Goal: Task Accomplishment & Management: Use online tool/utility

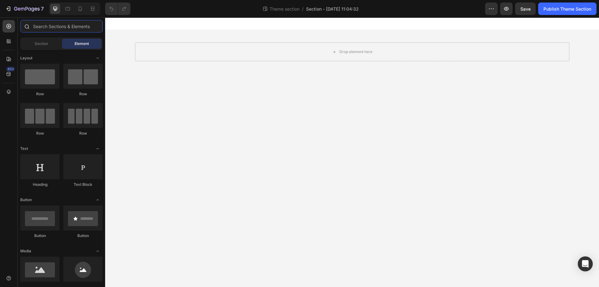
click at [38, 28] on input "text" at bounding box center [61, 26] width 82 height 12
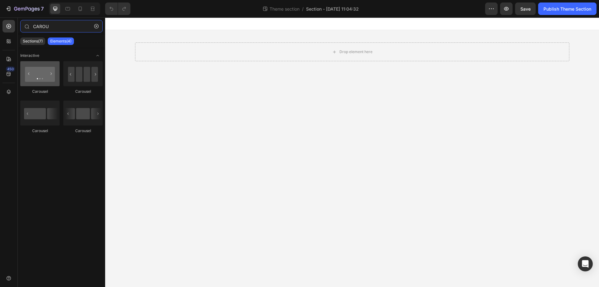
type input "CAROU"
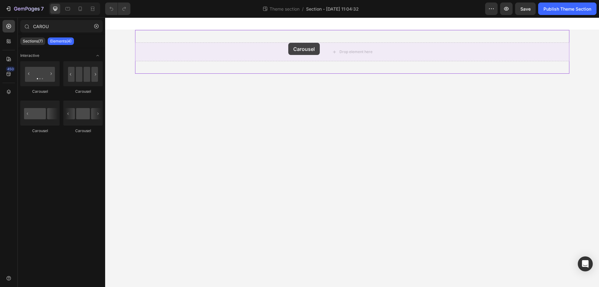
drag, startPoint x: 144, startPoint y: 93, endPoint x: 287, endPoint y: 44, distance: 151.4
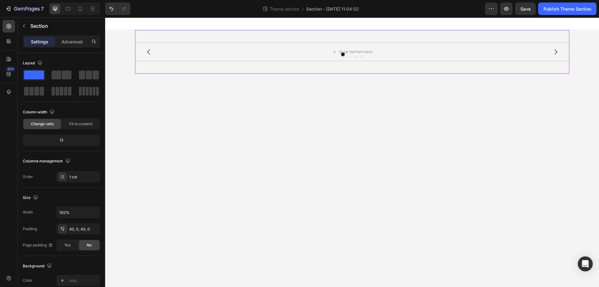
click at [161, 69] on div "Drop element here Drop element here Drop element here Drop element here [GEOGRA…" at bounding box center [352, 52] width 434 height 44
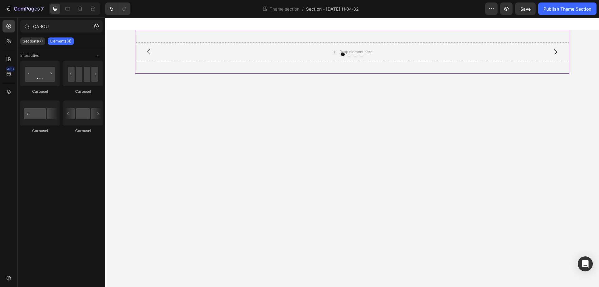
click at [119, 63] on div "Drop element here Drop element here Drop element here Drop element here Carouse…" at bounding box center [352, 52] width 494 height 44
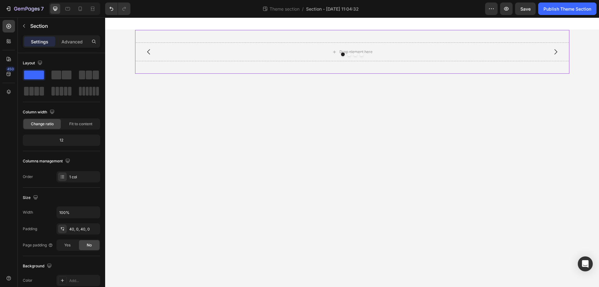
click at [157, 67] on div "Drop element here Drop element here Drop element here Drop element here [GEOGRA…" at bounding box center [352, 52] width 434 height 44
click at [97, 214] on icon "button" at bounding box center [94, 212] width 6 height 6
click at [149, 70] on div "Drop element here Drop element here Drop element here Drop element here Carouse…" at bounding box center [352, 52] width 434 height 44
drag, startPoint x: 25, startPoint y: 25, endPoint x: 43, endPoint y: 43, distance: 26.2
click at [25, 24] on icon "button" at bounding box center [24, 25] width 2 height 3
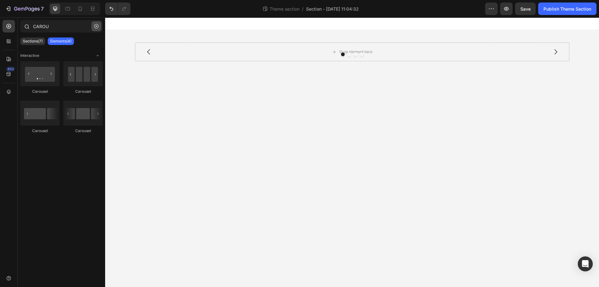
click at [97, 24] on icon "button" at bounding box center [96, 26] width 4 height 4
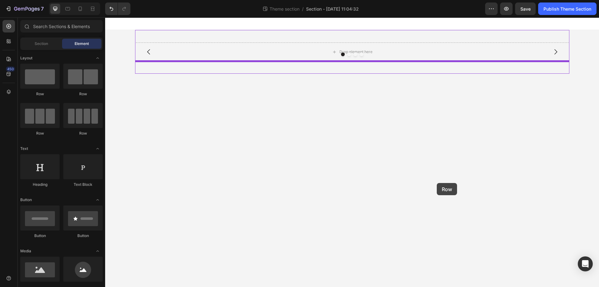
drag, startPoint x: 144, startPoint y: 94, endPoint x: 414, endPoint y: 174, distance: 281.7
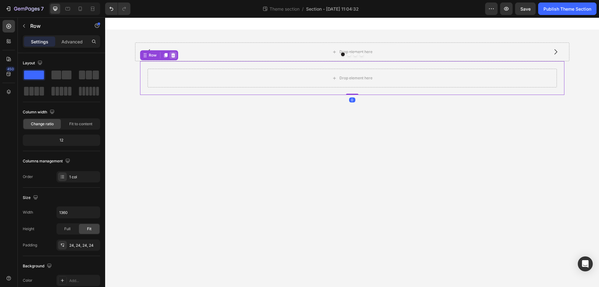
click at [173, 57] on icon at bounding box center [173, 55] width 4 height 4
click at [144, 64] on div "Drop element here Drop element here Drop element here Drop element here [GEOGRA…" at bounding box center [352, 52] width 434 height 44
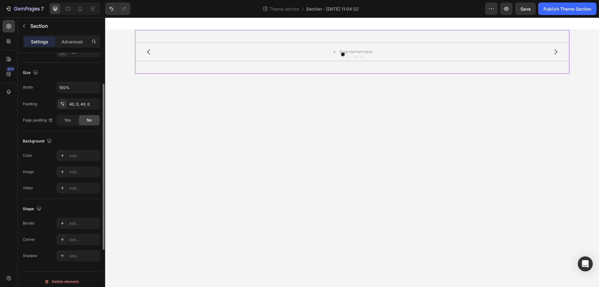
scroll to position [62, 0]
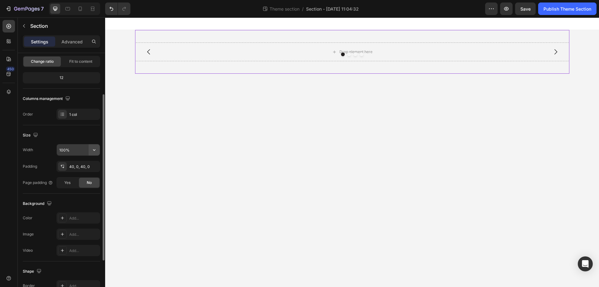
click at [97, 149] on icon "button" at bounding box center [94, 150] width 6 height 6
click at [92, 7] on icon at bounding box center [92, 9] width 6 height 6
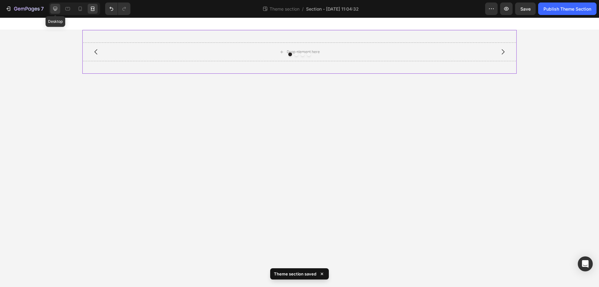
click at [56, 9] on icon at bounding box center [55, 9] width 4 height 4
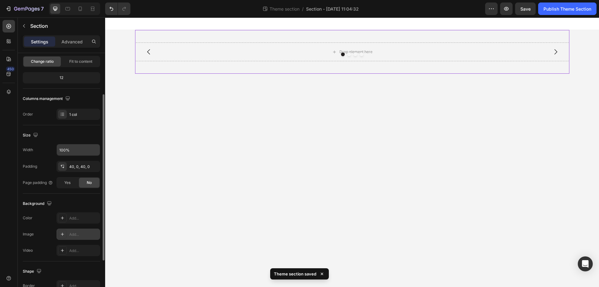
scroll to position [129, 0]
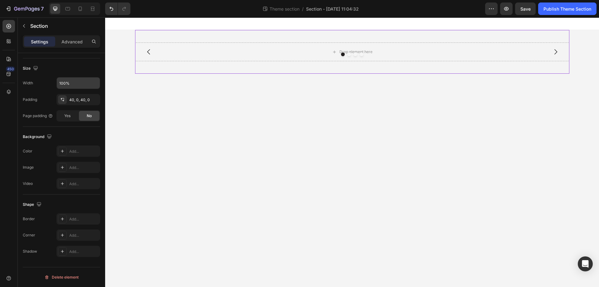
click at [139, 65] on div "Drop element here Drop element here Drop element here Drop element here [GEOGRA…" at bounding box center [352, 52] width 434 height 44
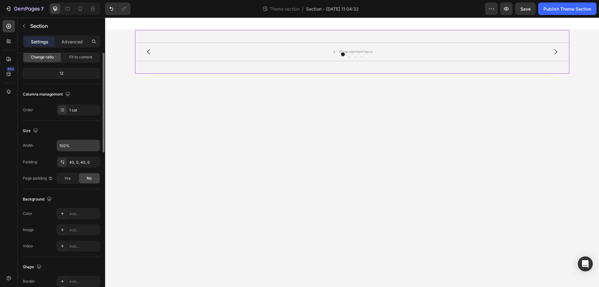
scroll to position [0, 0]
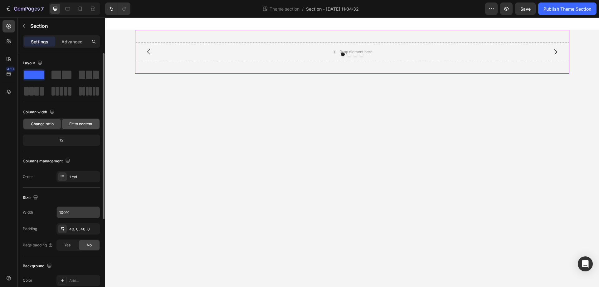
click at [85, 126] on span "Fit to content" at bounding box center [80, 124] width 23 height 6
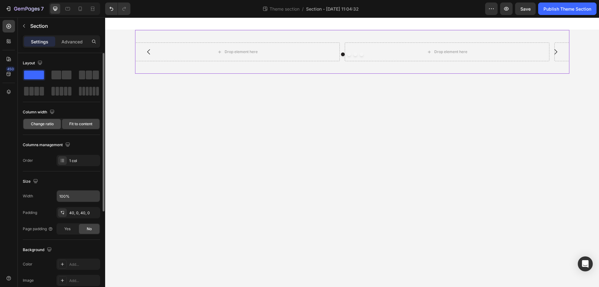
click at [42, 126] on span "Change ratio" at bounding box center [42, 124] width 23 height 6
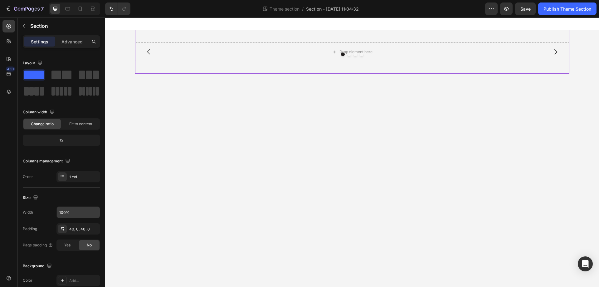
click at [163, 32] on div "Drop element here Drop element here Drop element here Drop element here [GEOGRA…" at bounding box center [352, 52] width 434 height 44
drag, startPoint x: 70, startPoint y: 245, endPoint x: 89, endPoint y: 260, distance: 23.5
click at [89, 260] on div "Layout Column width Change ratio Fit to content 12 Columns management Order 1 c…" at bounding box center [61, 222] width 77 height 338
click at [67, 246] on span "Yes" at bounding box center [67, 245] width 6 height 6
click at [85, 244] on div "No" at bounding box center [89, 245] width 21 height 10
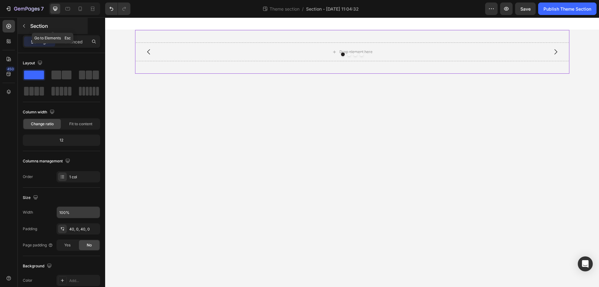
click at [22, 27] on icon "button" at bounding box center [24, 25] width 5 height 5
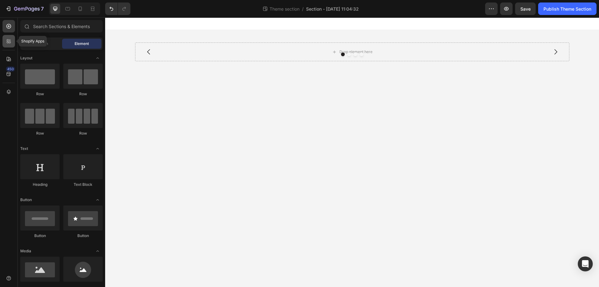
click at [9, 44] on div at bounding box center [8, 41] width 12 height 12
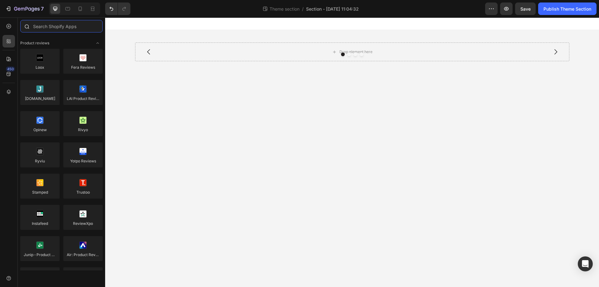
click at [51, 29] on input "text" at bounding box center [61, 26] width 82 height 12
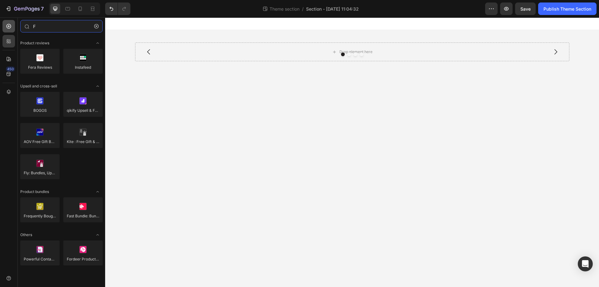
type input "F"
click at [8, 27] on icon at bounding box center [9, 26] width 6 height 6
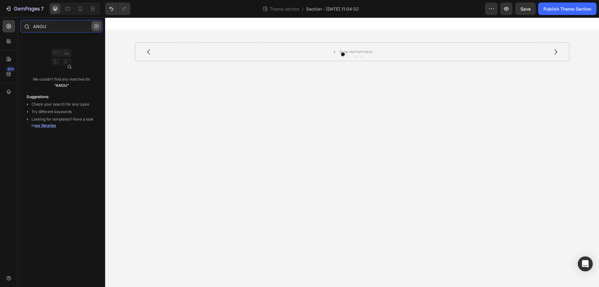
type input "ANOU"
click at [97, 24] on icon "button" at bounding box center [96, 26] width 4 height 4
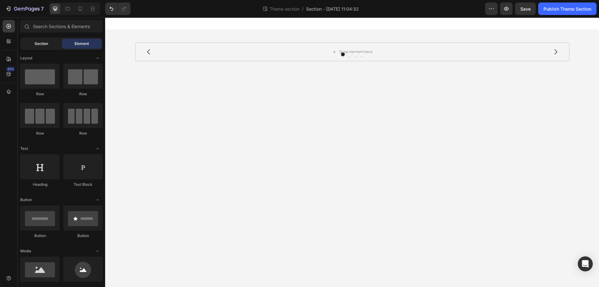
click at [34, 43] on div "Section" at bounding box center [41, 44] width 39 height 10
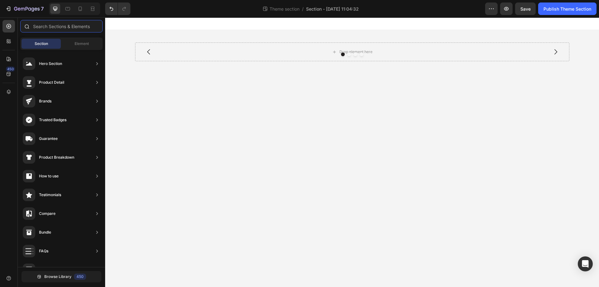
click at [56, 26] on input "text" at bounding box center [61, 26] width 82 height 12
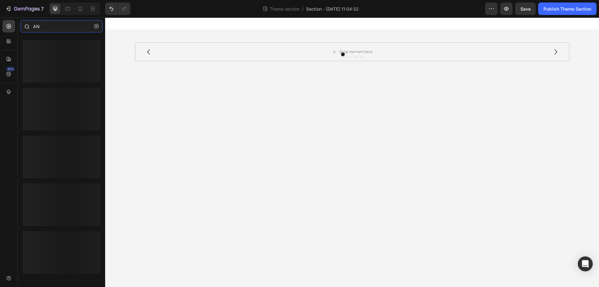
type input "A"
type input "M"
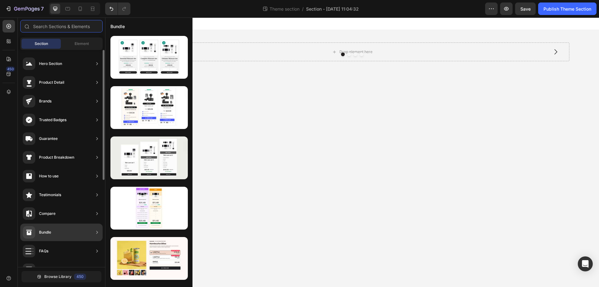
scroll to position [125, 0]
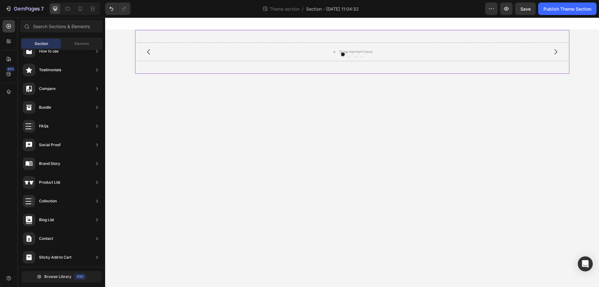
click at [510, 69] on div "Drop element here Drop element here Drop element here Drop element here [GEOGRA…" at bounding box center [352, 52] width 434 height 44
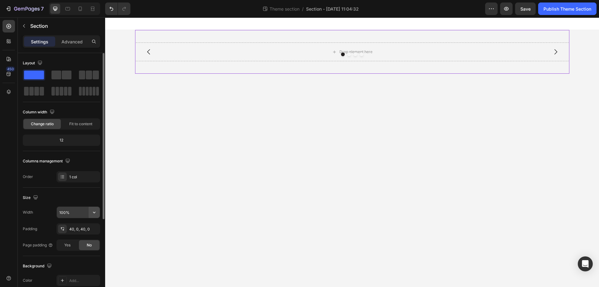
click at [96, 210] on icon "button" at bounding box center [94, 212] width 6 height 6
click at [70, 41] on p "Advanced" at bounding box center [71, 41] width 21 height 7
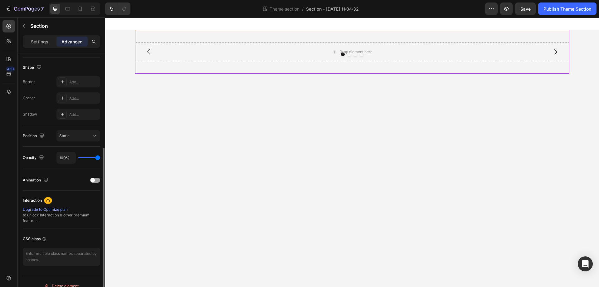
scroll to position [165, 0]
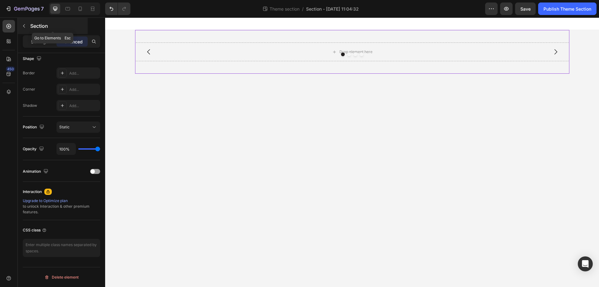
click at [26, 26] on icon "button" at bounding box center [24, 25] width 5 height 5
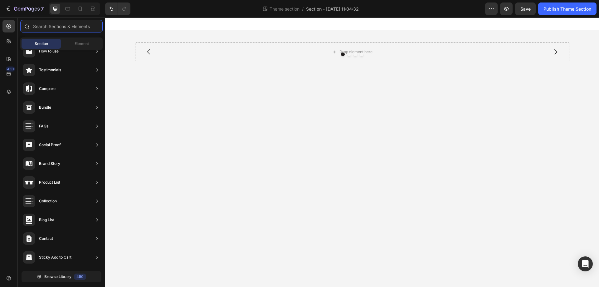
click at [68, 26] on input "text" at bounding box center [61, 26] width 82 height 12
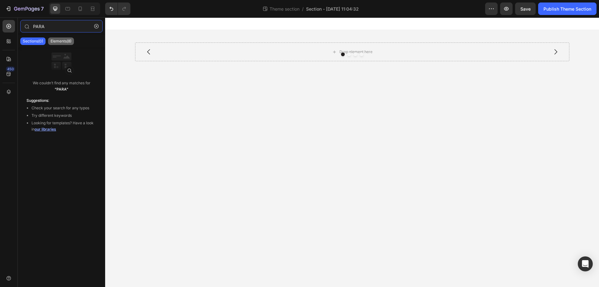
type input "PARA"
click at [68, 43] on p "Elements(8)" at bounding box center [61, 41] width 21 height 5
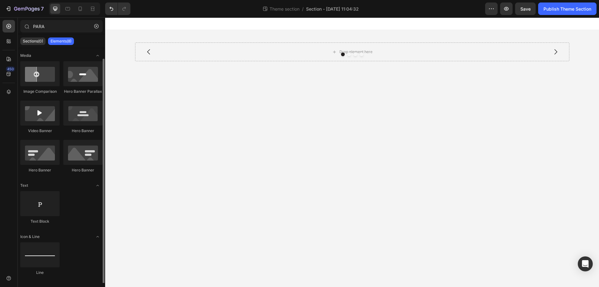
scroll to position [6, 0]
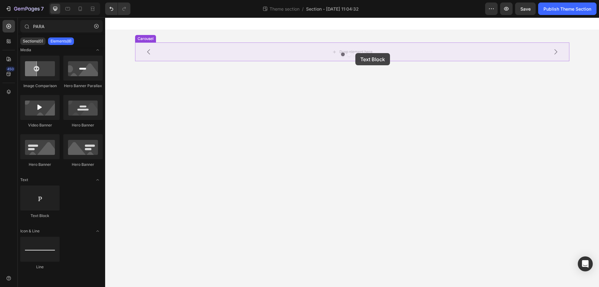
drag, startPoint x: 145, startPoint y: 221, endPoint x: 355, endPoint y: 53, distance: 268.8
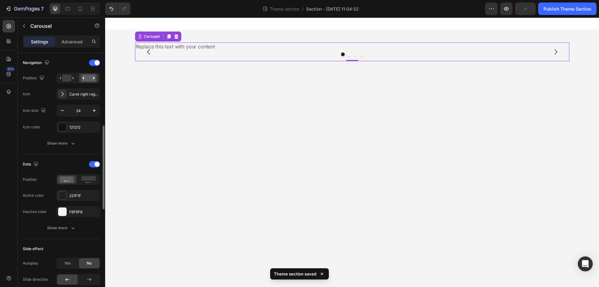
scroll to position [125, 0]
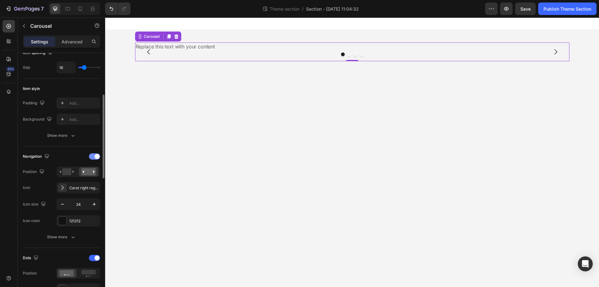
click at [90, 156] on div at bounding box center [94, 156] width 11 height 6
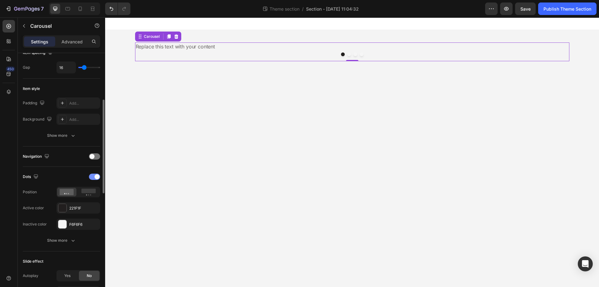
click at [91, 176] on div at bounding box center [94, 176] width 11 height 6
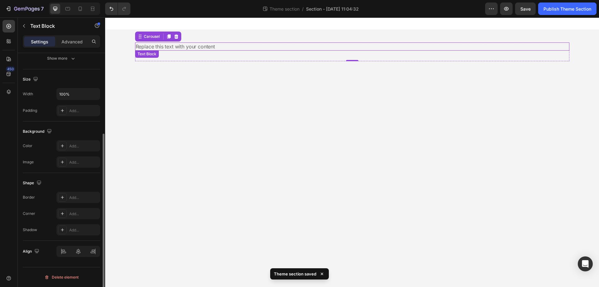
click at [202, 48] on div "Replace this text with your content" at bounding box center [352, 46] width 434 height 8
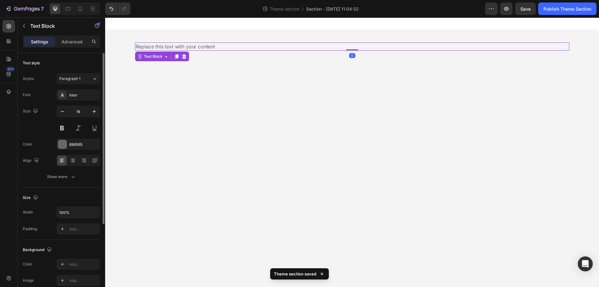
click at [202, 48] on div "Replace this text with your content" at bounding box center [352, 46] width 434 height 8
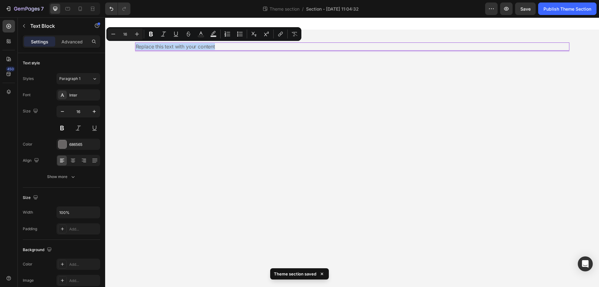
type input "15"
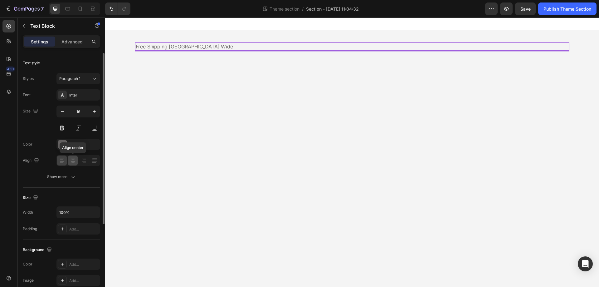
click at [74, 163] on icon at bounding box center [73, 160] width 6 height 6
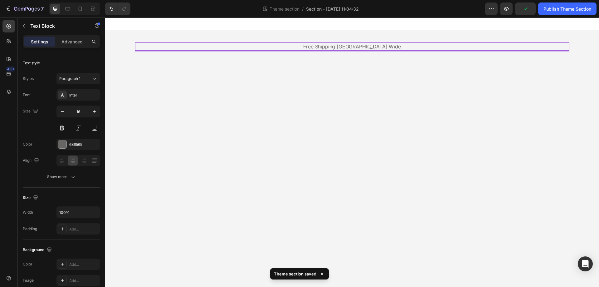
drag, startPoint x: 236, startPoint y: 45, endPoint x: 170, endPoint y: 49, distance: 66.8
click at [170, 49] on p "Free Shipping [GEOGRAPHIC_DATA] Wide" at bounding box center [352, 46] width 433 height 7
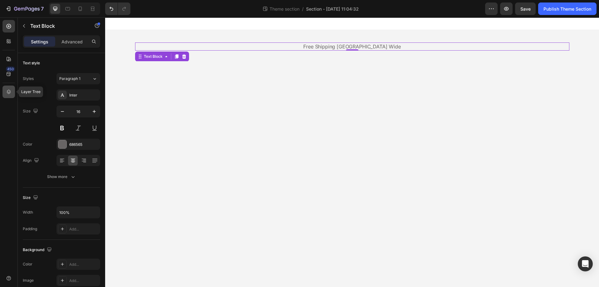
click at [8, 90] on icon at bounding box center [9, 92] width 6 height 6
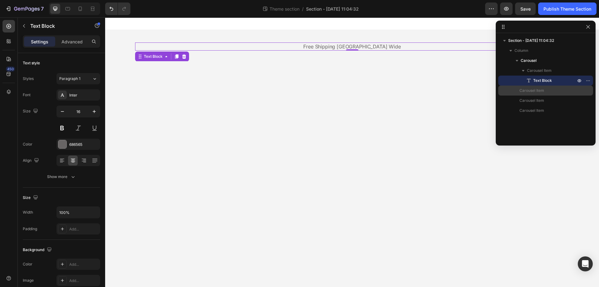
click at [536, 90] on span "Carousel Item" at bounding box center [531, 90] width 25 height 6
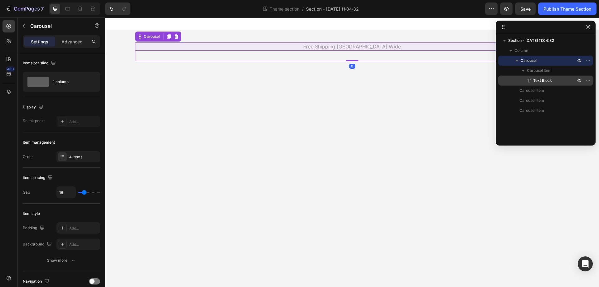
click at [543, 79] on span "Text Block" at bounding box center [542, 80] width 19 height 6
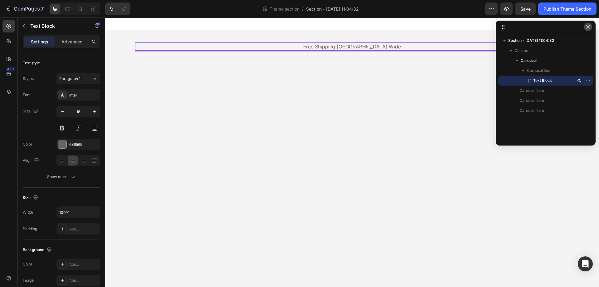
click at [586, 27] on icon "button" at bounding box center [587, 26] width 5 height 5
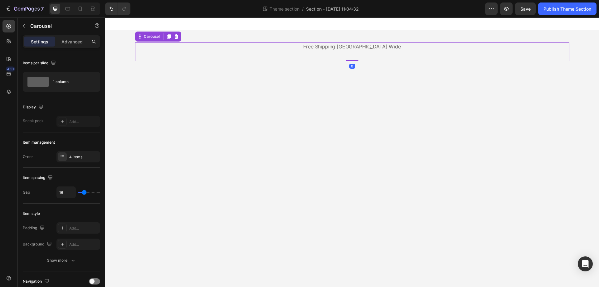
drag, startPoint x: 353, startPoint y: 60, endPoint x: 353, endPoint y: 56, distance: 4.1
click at [353, 56] on div "Free Shipping [GEOGRAPHIC_DATA] Wide Text Block Drop element here Drop element …" at bounding box center [352, 51] width 434 height 19
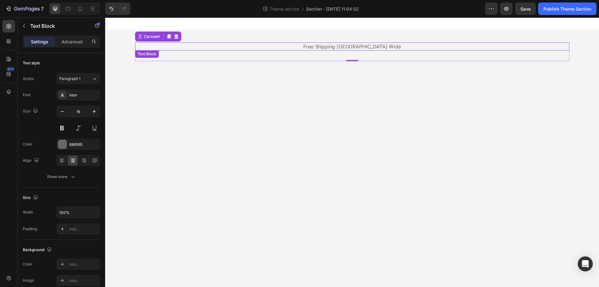
click at [283, 46] on p "Free Shipping [GEOGRAPHIC_DATA] Wide" at bounding box center [352, 46] width 433 height 7
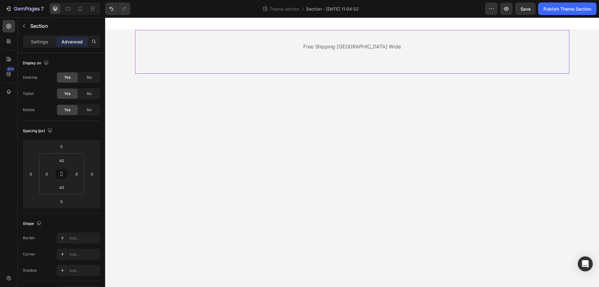
click at [163, 37] on div "Free Shipping [GEOGRAPHIC_DATA] Wide Text Block Drop element here Drop element …" at bounding box center [352, 52] width 434 height 44
click at [228, 58] on div "Free Shipping [GEOGRAPHIC_DATA] Wide Text Block" at bounding box center [352, 51] width 434 height 19
click at [34, 45] on div "Settings" at bounding box center [39, 41] width 31 height 10
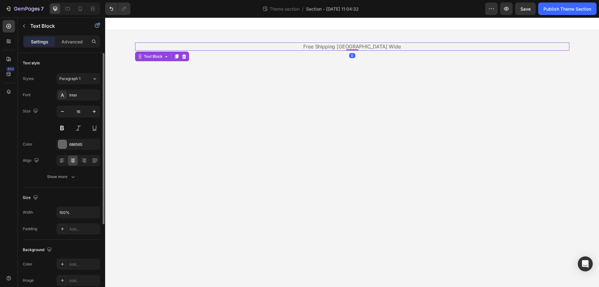
click at [76, 39] on p "Advanced" at bounding box center [71, 41] width 21 height 7
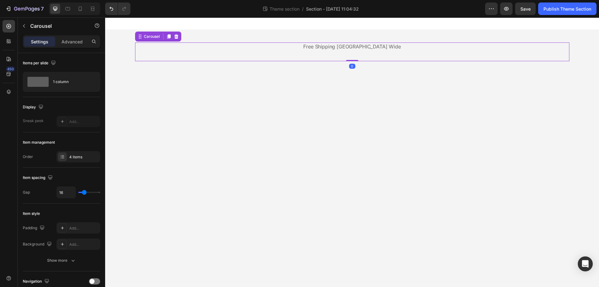
click at [214, 57] on div "Free Shipping [GEOGRAPHIC_DATA] Wide Text Block" at bounding box center [352, 51] width 434 height 19
click at [69, 42] on p "Advanced" at bounding box center [71, 41] width 21 height 7
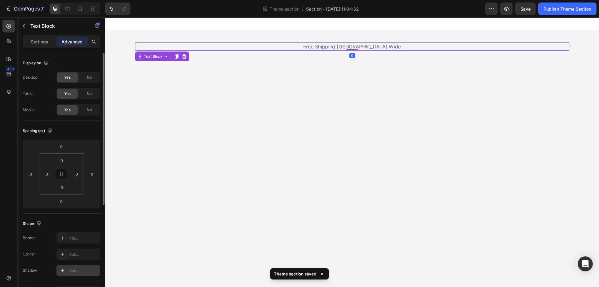
scroll to position [125, 0]
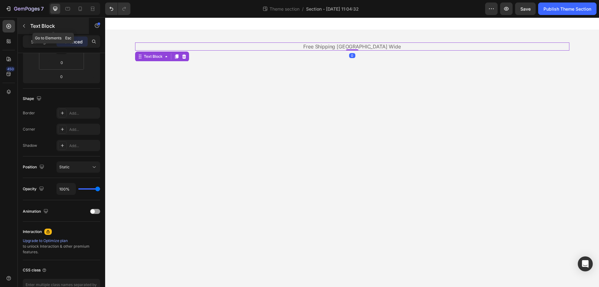
click at [25, 28] on button "button" at bounding box center [24, 26] width 10 height 10
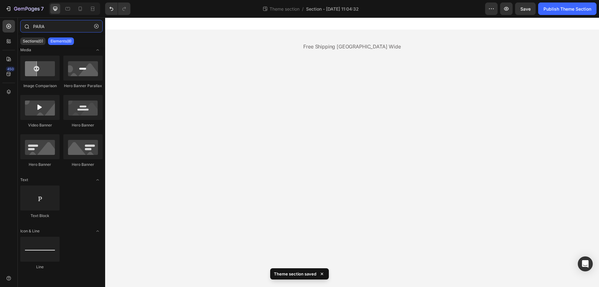
drag, startPoint x: 53, startPoint y: 23, endPoint x: 18, endPoint y: 22, distance: 34.9
click at [18, 22] on div "PARA" at bounding box center [61, 27] width 87 height 15
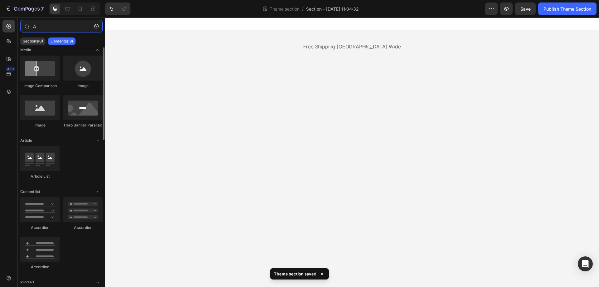
scroll to position [0, 0]
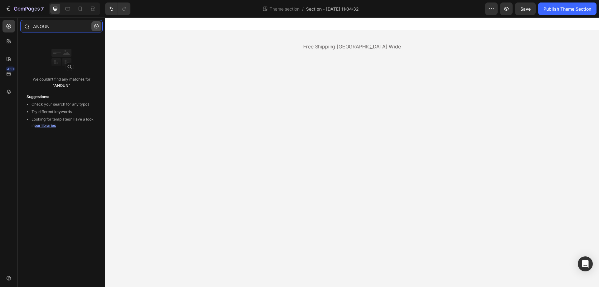
type input "ANOUN"
click at [91, 27] on button "button" at bounding box center [96, 26] width 10 height 10
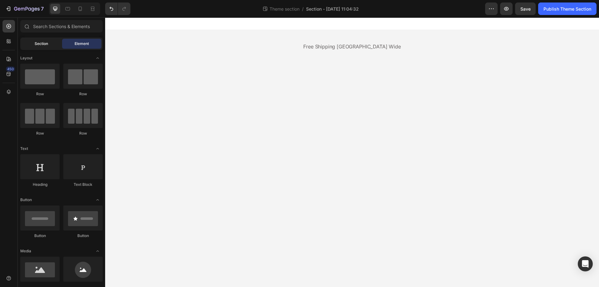
click at [41, 44] on span "Section" at bounding box center [41, 44] width 13 height 6
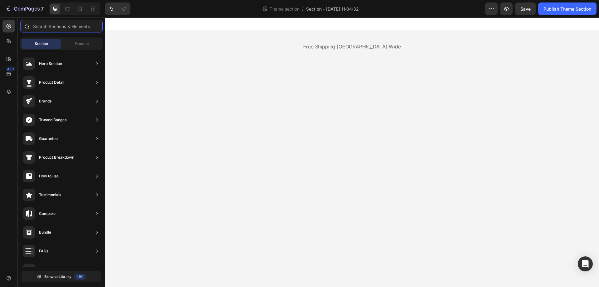
click at [53, 24] on input "text" at bounding box center [61, 26] width 82 height 12
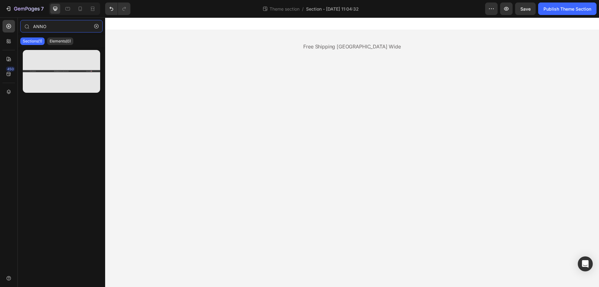
type input "ANNO"
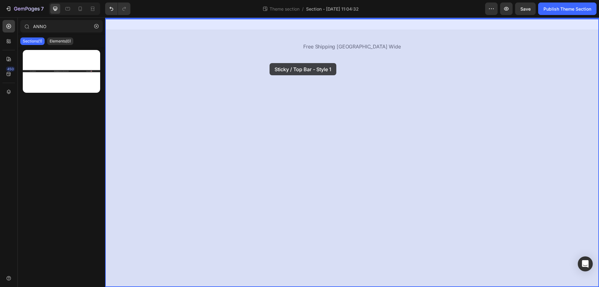
drag, startPoint x: 168, startPoint y: 80, endPoint x: 269, endPoint y: 63, distance: 102.8
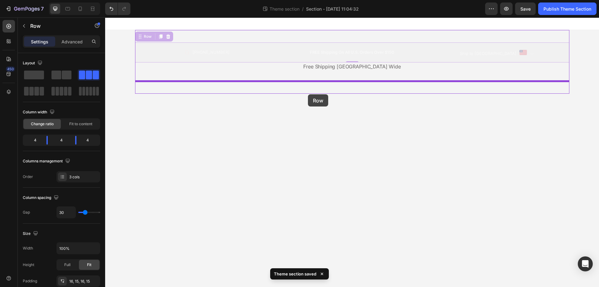
drag, startPoint x: 138, startPoint y: 44, endPoint x: 307, endPoint y: 94, distance: 176.5
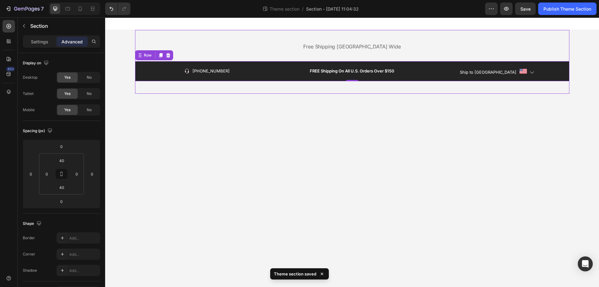
click at [207, 41] on div "Free Shipping [GEOGRAPHIC_DATA] Wide Text Block Drop element here Drop element …" at bounding box center [352, 62] width 434 height 64
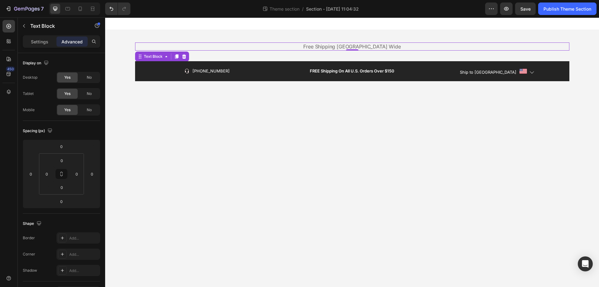
click at [351, 47] on p "Free Shipping [GEOGRAPHIC_DATA] Wide" at bounding box center [352, 46] width 433 height 7
click at [339, 58] on div "Free Shipping [GEOGRAPHIC_DATA] Wide Text Block 0" at bounding box center [352, 51] width 434 height 19
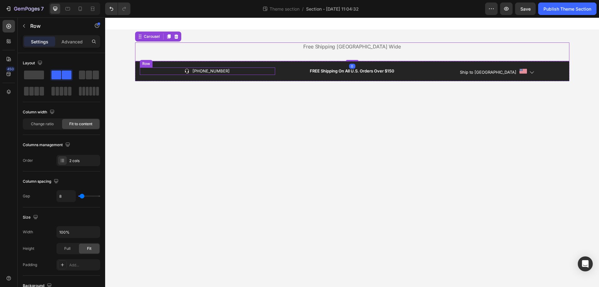
click at [146, 70] on div "Icon [PHONE_NUMBER] Text block Row" at bounding box center [207, 70] width 135 height 7
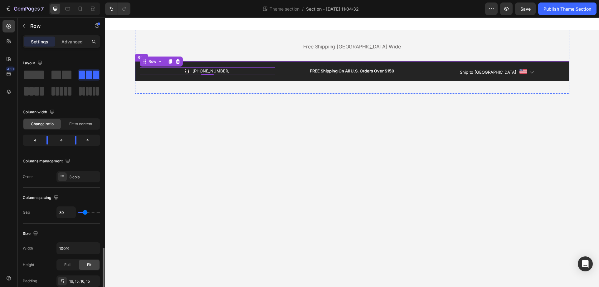
scroll to position [125, 0]
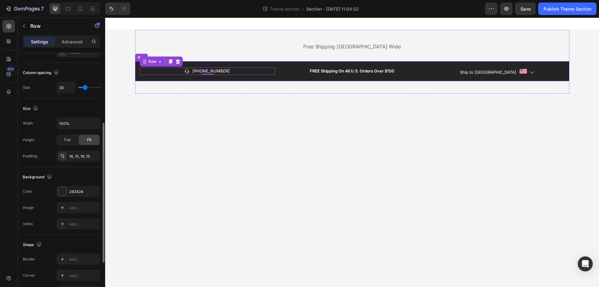
click at [136, 71] on div "Icon [PHONE_NUMBER] Text block Row 0 FREE Shipping On All U.S. Orders Over $150…" at bounding box center [352, 71] width 434 height 20
click at [168, 55] on icon at bounding box center [168, 55] width 4 height 4
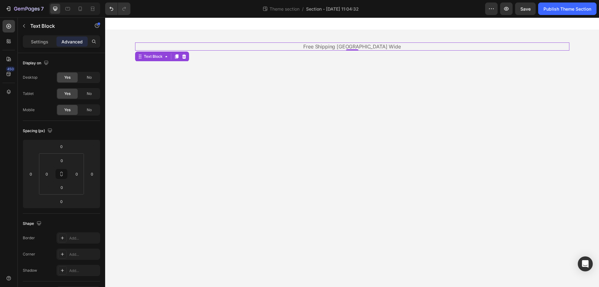
click at [347, 48] on p "Free Shipping [GEOGRAPHIC_DATA] Wide" at bounding box center [352, 46] width 433 height 7
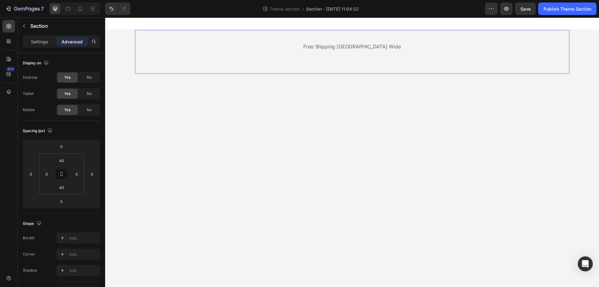
click at [263, 36] on div "Free Shipping [GEOGRAPHIC_DATA] Wide Text Block Drop element here Drop element …" at bounding box center [352, 52] width 434 height 44
click at [64, 189] on input "40" at bounding box center [61, 186] width 12 height 9
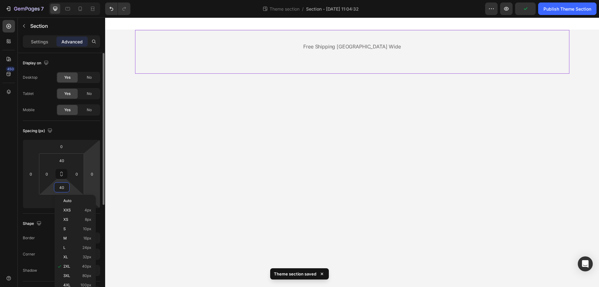
type input "0"
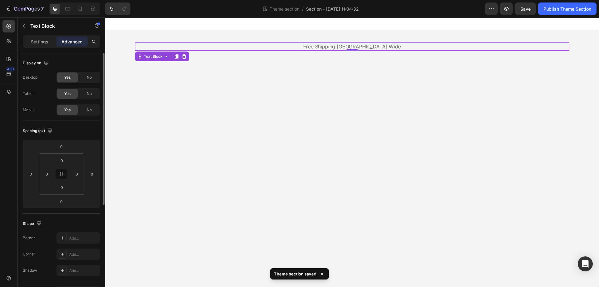
click at [325, 48] on p "Free Shipping [GEOGRAPHIC_DATA] Wide" at bounding box center [352, 46] width 433 height 7
click at [280, 56] on div "Free Shipping [GEOGRAPHIC_DATA] Wide Text Block 0" at bounding box center [352, 51] width 434 height 19
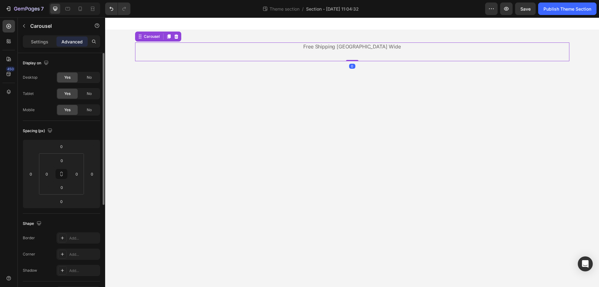
click at [318, 55] on div "Free Shipping [GEOGRAPHIC_DATA] Wide Text Block" at bounding box center [352, 51] width 434 height 19
click at [278, 46] on p "Free Shipping [GEOGRAPHIC_DATA] Wide" at bounding box center [352, 46] width 433 height 7
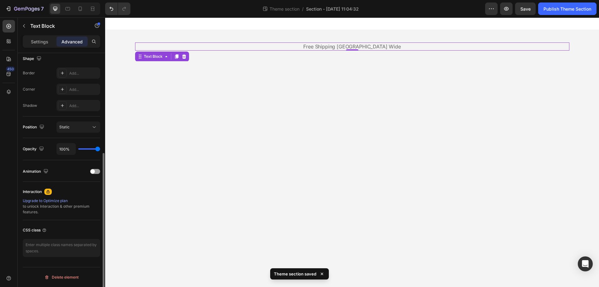
scroll to position [0, 0]
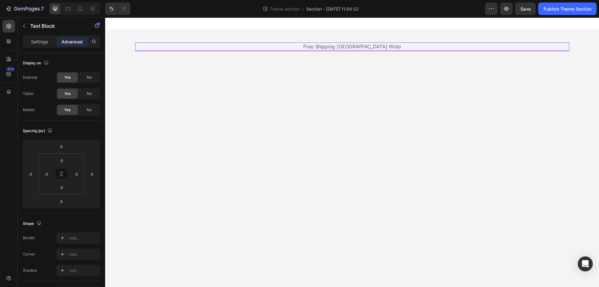
click at [414, 50] on p "Free Shipping [GEOGRAPHIC_DATA] Wide" at bounding box center [352, 46] width 433 height 7
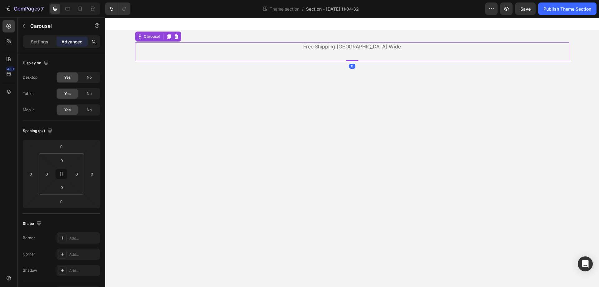
click at [405, 60] on div "Free Shipping [GEOGRAPHIC_DATA] Wide Text Block" at bounding box center [352, 51] width 434 height 19
click at [400, 34] on div "Free Shipping [GEOGRAPHIC_DATA] Wide Text Block Drop element here Drop element …" at bounding box center [352, 45] width 434 height 31
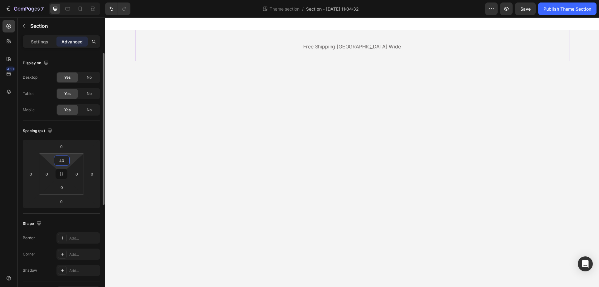
click at [59, 161] on input "40" at bounding box center [61, 160] width 12 height 9
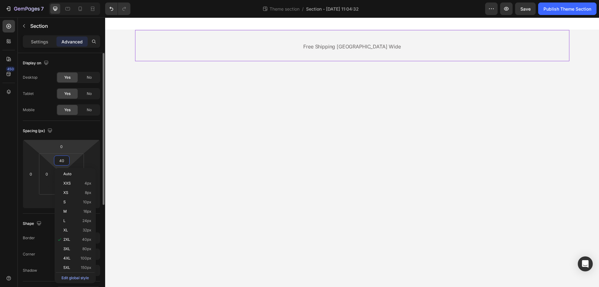
type input "0"
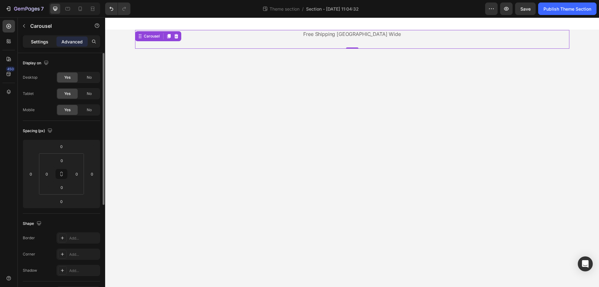
click at [31, 40] on p "Settings" at bounding box center [39, 41] width 17 height 7
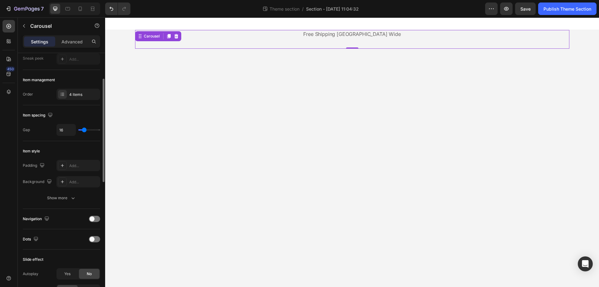
scroll to position [218, 0]
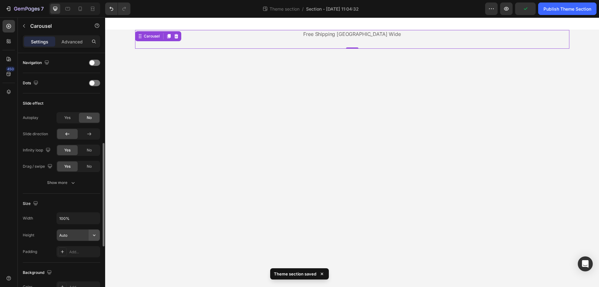
click at [91, 235] on icon "button" at bounding box center [94, 235] width 6 height 6
click at [71, 247] on div "Fit content Auto" at bounding box center [71, 251] width 51 height 12
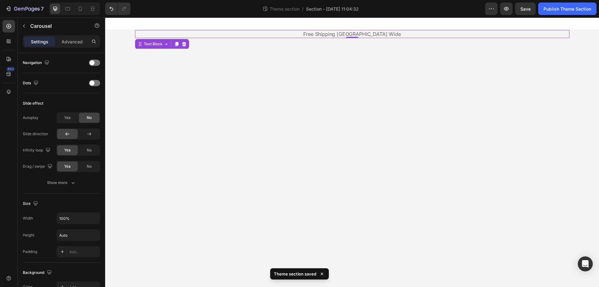
scroll to position [0, 0]
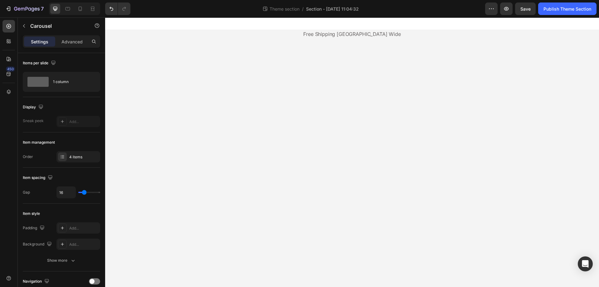
click at [177, 49] on body "Free Shipping [GEOGRAPHIC_DATA] Wide Text Block Drop element here Drop element …" at bounding box center [352, 151] width 494 height 269
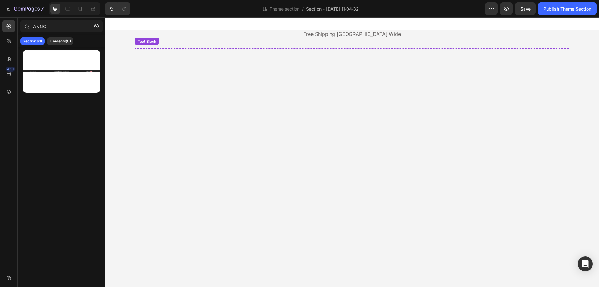
click at [362, 31] on p "Free Shipping [GEOGRAPHIC_DATA] Wide" at bounding box center [352, 34] width 433 height 7
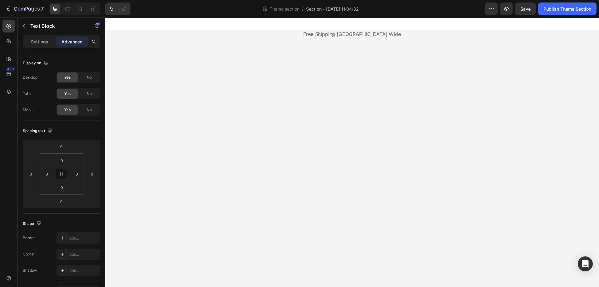
click at [163, 58] on body "Free Shipping [GEOGRAPHIC_DATA] Wide Text Block Drop element here Drop element …" at bounding box center [352, 151] width 494 height 269
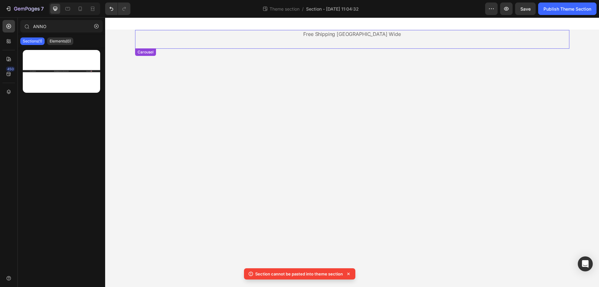
click at [222, 47] on div "Free Shipping [GEOGRAPHIC_DATA] Wide Text Block" at bounding box center [352, 39] width 434 height 19
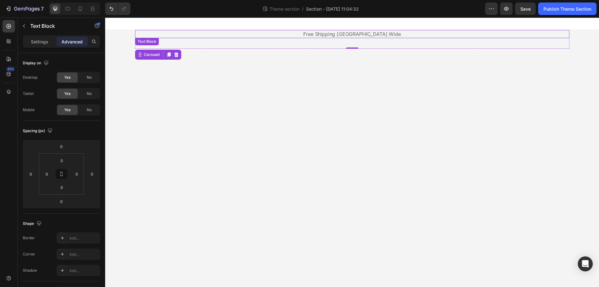
click at [306, 32] on p "Free Shipping [GEOGRAPHIC_DATA] Wide" at bounding box center [352, 34] width 433 height 7
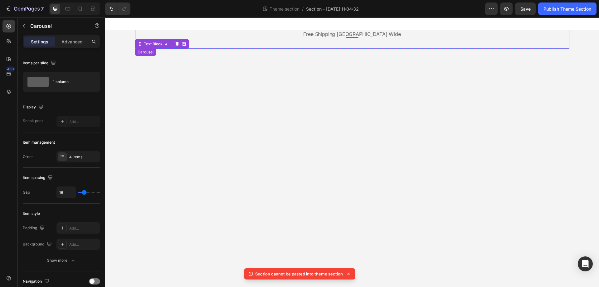
click at [204, 47] on div "Free Shipping [GEOGRAPHIC_DATA] Wide Text Block 0" at bounding box center [352, 39] width 434 height 19
click at [175, 55] on icon at bounding box center [176, 54] width 4 height 4
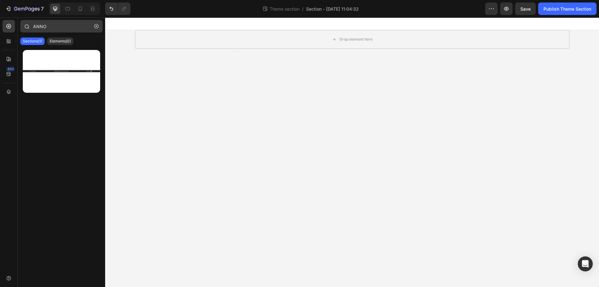
click at [94, 28] on icon "button" at bounding box center [96, 26] width 4 height 4
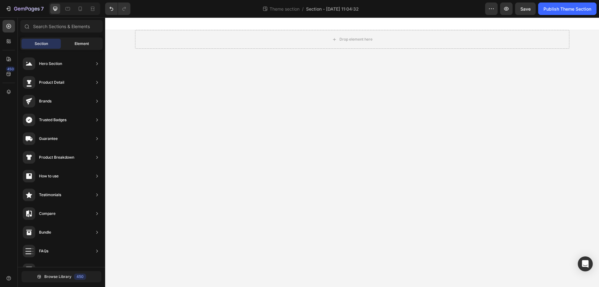
click at [85, 46] on span "Element" at bounding box center [82, 44] width 14 height 6
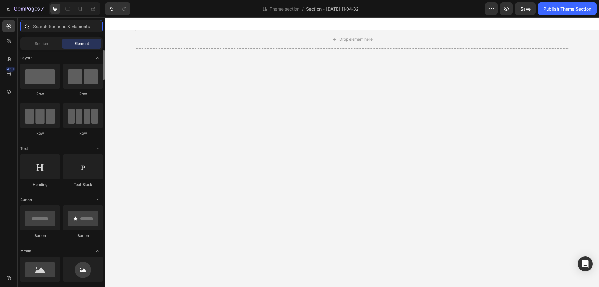
click at [63, 28] on input "text" at bounding box center [61, 26] width 82 height 12
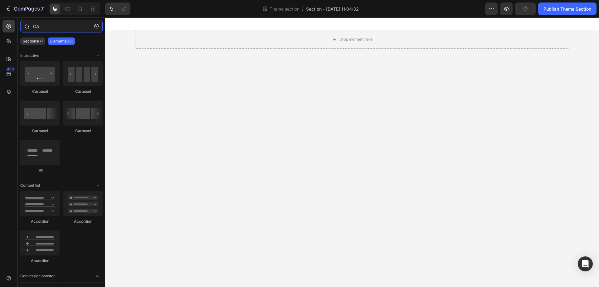
type input "C"
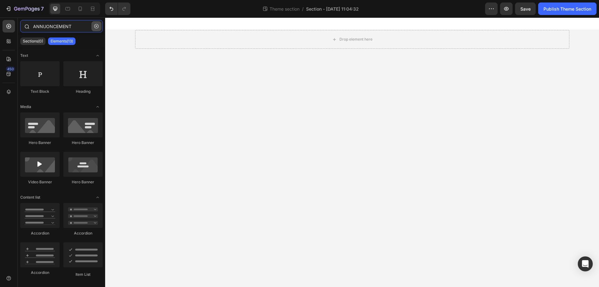
type input "ANNUONCEMENT"
click at [93, 25] on button "button" at bounding box center [96, 26] width 10 height 10
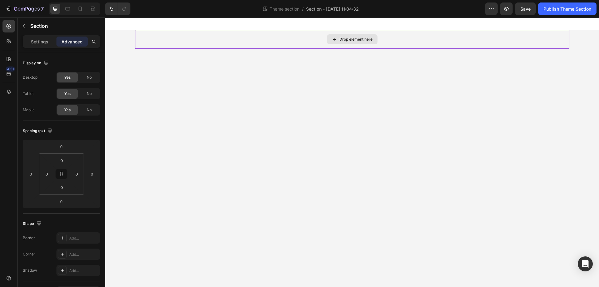
click at [209, 41] on div "Drop element here" at bounding box center [352, 39] width 434 height 19
click at [22, 24] on icon "button" at bounding box center [24, 25] width 5 height 5
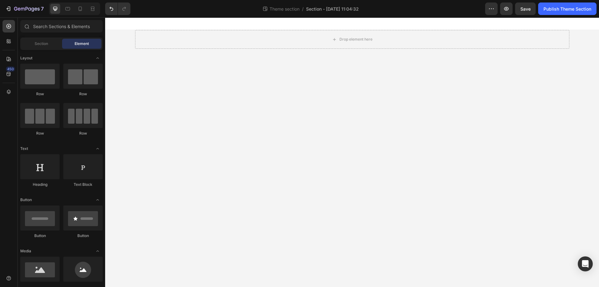
click at [72, 17] on div "7 Theme section / Section - [DATE] 11:04:32 Preview Save Publish Theme Section" at bounding box center [299, 9] width 599 height 18
click at [67, 26] on input "text" at bounding box center [61, 26] width 82 height 12
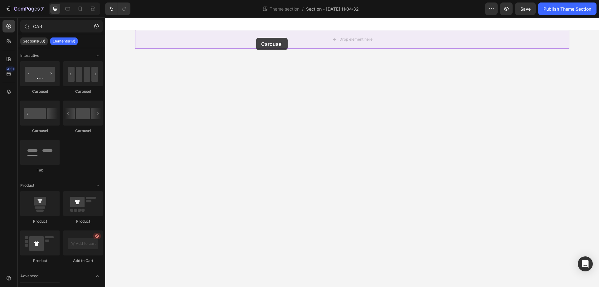
drag, startPoint x: 140, startPoint y: 89, endPoint x: 256, endPoint y: 38, distance: 127.0
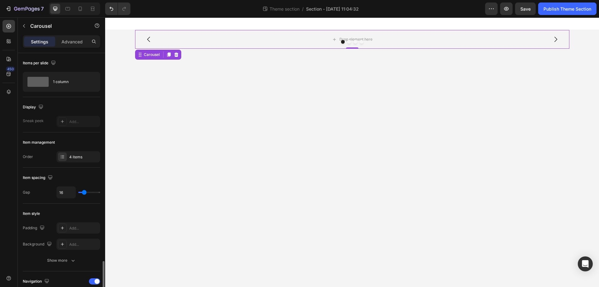
scroll to position [187, 0]
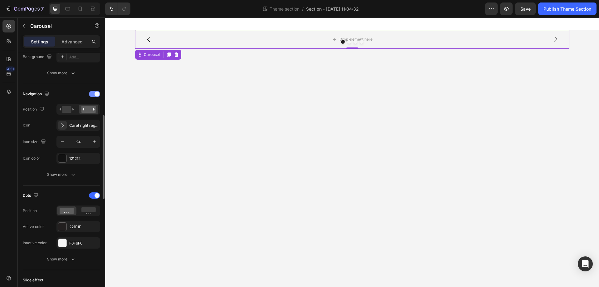
click at [92, 92] on div at bounding box center [94, 94] width 11 height 6
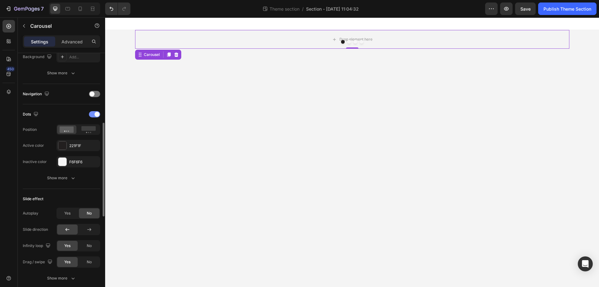
click at [93, 116] on div at bounding box center [94, 114] width 11 height 6
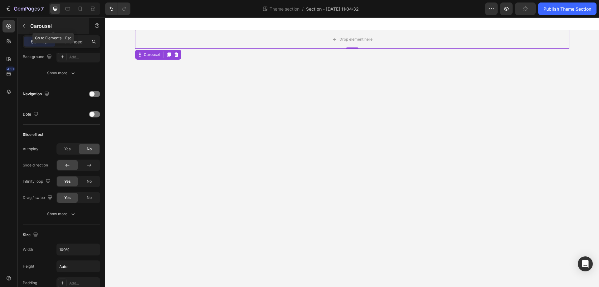
click at [25, 22] on button "button" at bounding box center [24, 26] width 10 height 10
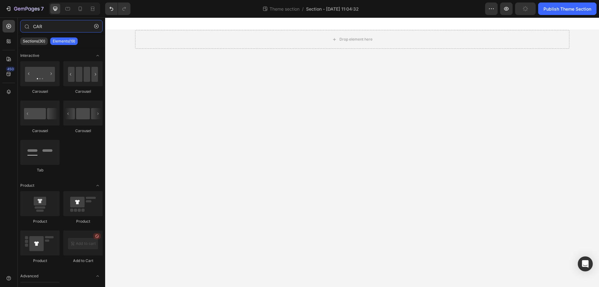
drag, startPoint x: 57, startPoint y: 27, endPoint x: 1, endPoint y: 27, distance: 55.5
click at [1, 27] on div "450 CAR Sections(30) Elements(19) Interactive [GEOGRAPHIC_DATA] [GEOGRAPHIC_DAT…" at bounding box center [52, 151] width 105 height 269
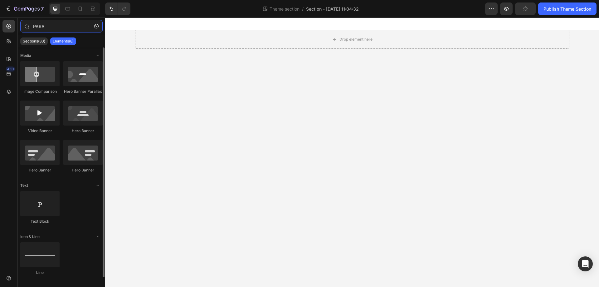
type input "PARA"
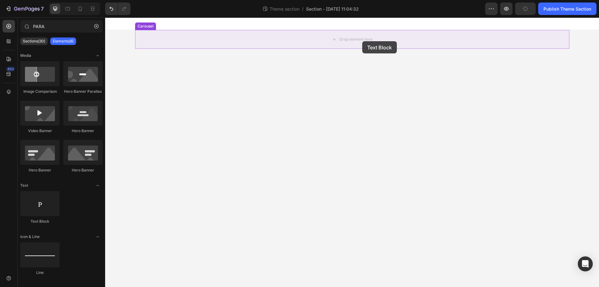
drag, startPoint x: 174, startPoint y: 220, endPoint x: 272, endPoint y: 117, distance: 142.0
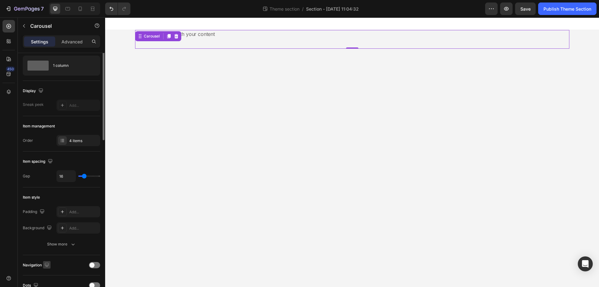
scroll to position [0, 0]
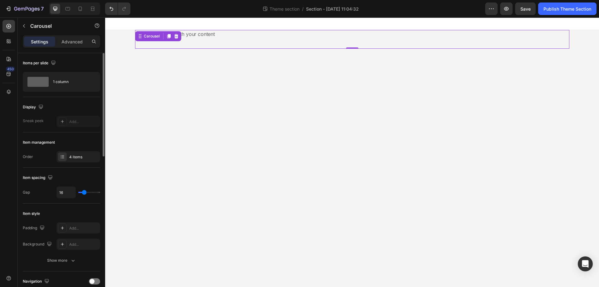
type input "0"
drag, startPoint x: 83, startPoint y: 192, endPoint x: 63, endPoint y: 190, distance: 20.0
type input "0"
click at [78, 191] on input "range" at bounding box center [89, 191] width 22 height 1
click at [211, 32] on div "Replace this text with your content" at bounding box center [352, 34] width 434 height 8
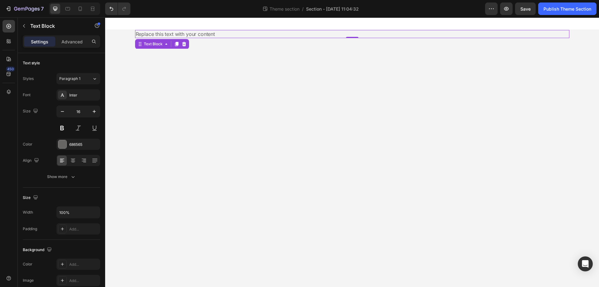
click at [208, 35] on div "Replace this text with your content" at bounding box center [352, 34] width 434 height 8
click at [208, 35] on p "Replace this text with your content" at bounding box center [352, 34] width 433 height 7
click at [238, 66] on body "Free Shipping [GEOGRAPHIC_DATA] Wide Text Block 0 Drop element here Drop elemen…" at bounding box center [352, 151] width 494 height 269
click at [223, 34] on p "Free Shipping [GEOGRAPHIC_DATA] Wide" at bounding box center [352, 34] width 433 height 7
drag, startPoint x: 75, startPoint y: 156, endPoint x: 94, endPoint y: 154, distance: 19.5
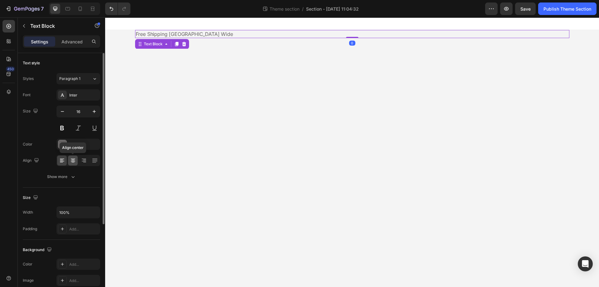
click at [74, 156] on div at bounding box center [73, 160] width 10 height 10
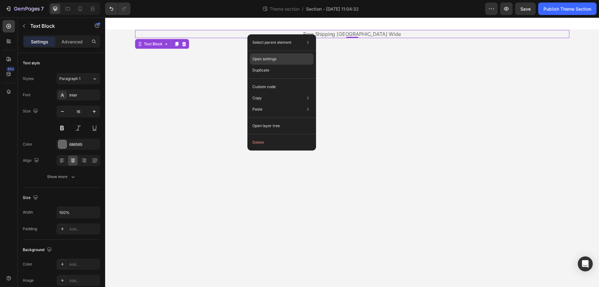
click at [275, 59] on p "Open settings" at bounding box center [264, 59] width 24 height 6
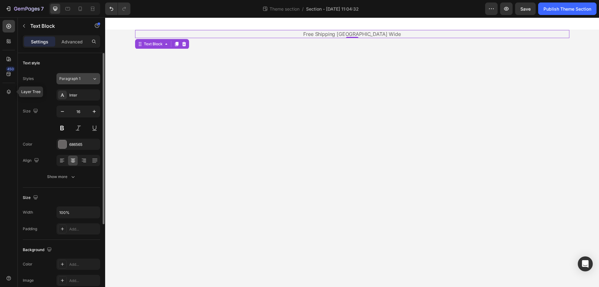
drag, startPoint x: 8, startPoint y: 93, endPoint x: 94, endPoint y: 83, distance: 86.6
click at [7, 93] on icon at bounding box center [9, 92] width 6 height 6
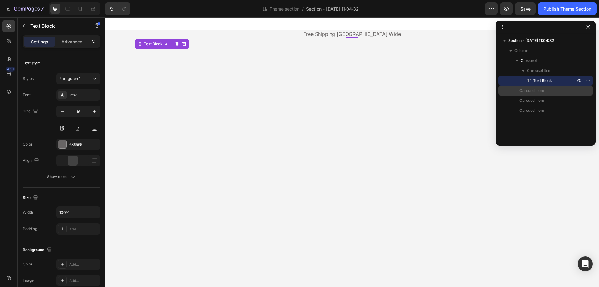
click at [536, 88] on span "Carousel Item" at bounding box center [531, 90] width 25 height 6
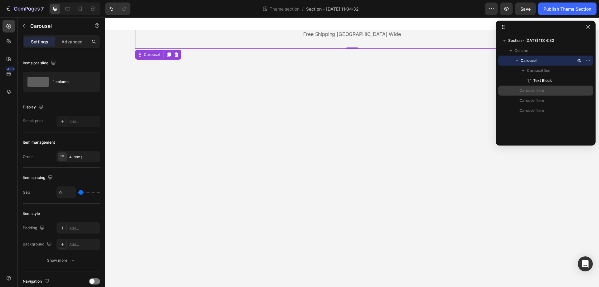
click at [536, 91] on span "Carousel Item" at bounding box center [531, 90] width 25 height 6
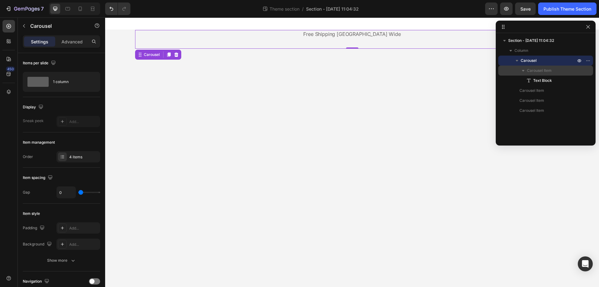
click at [544, 73] on span "Carousel Item" at bounding box center [539, 70] width 25 height 6
click at [529, 79] on span "Carousel Item" at bounding box center [531, 80] width 25 height 6
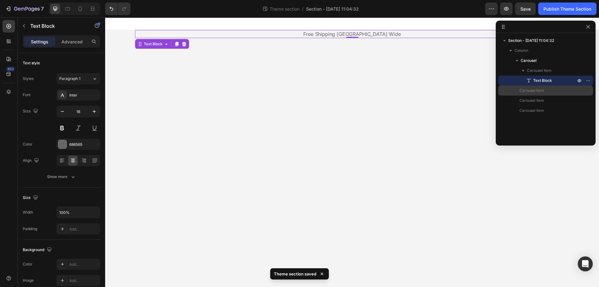
click at [532, 89] on span "Carousel Item" at bounding box center [531, 90] width 25 height 6
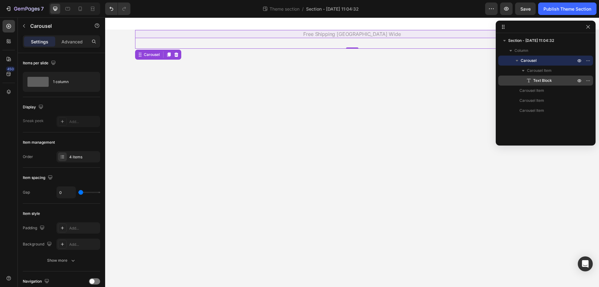
click at [535, 79] on span "Text Block" at bounding box center [542, 80] width 19 height 6
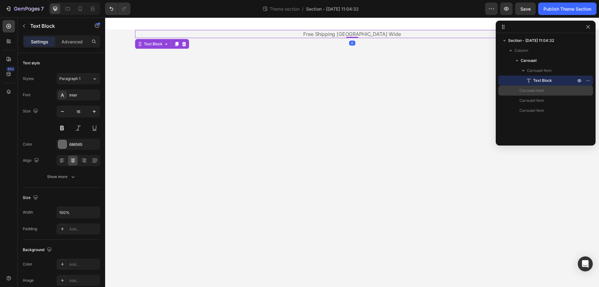
click at [539, 90] on span "Carousel Item" at bounding box center [531, 90] width 25 height 6
click at [523, 91] on span "Carousel Item" at bounding box center [531, 90] width 25 height 6
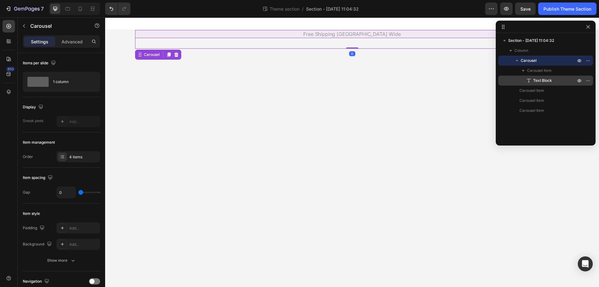
click at [527, 80] on icon at bounding box center [528, 80] width 6 height 6
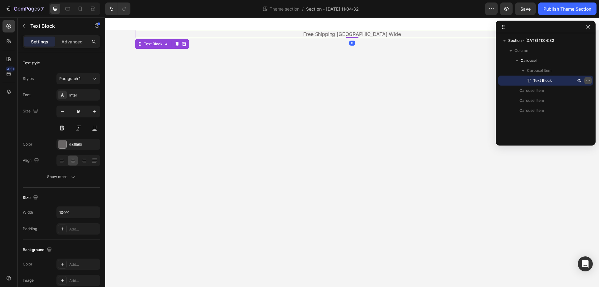
click at [589, 82] on icon "button" at bounding box center [587, 80] width 5 height 5
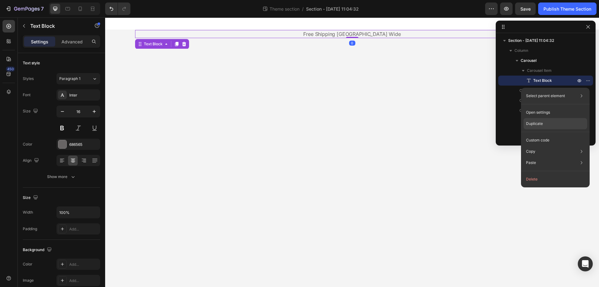
click at [546, 134] on div "Duplicate" at bounding box center [555, 139] width 64 height 11
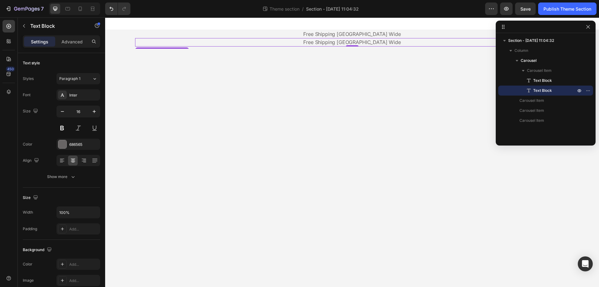
click at [532, 90] on p "Text Block" at bounding box center [547, 90] width 44 height 6
drag, startPoint x: 523, startPoint y: 92, endPoint x: 533, endPoint y: 101, distance: 14.1
click at [526, 106] on div "Carousel Item Text Block Text Block Carousel Item Carousel Item Carousel Item" at bounding box center [545, 95] width 95 height 60
click at [587, 90] on icon "button" at bounding box center [587, 90] width 5 height 5
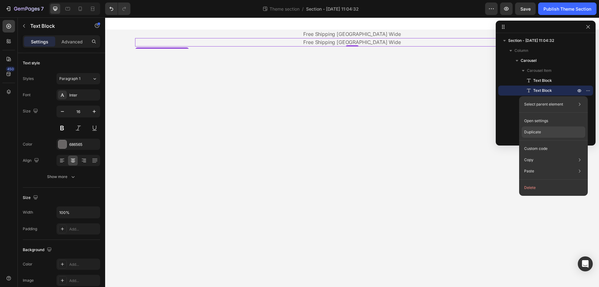
click at [542, 143] on div "Duplicate" at bounding box center [553, 148] width 64 height 11
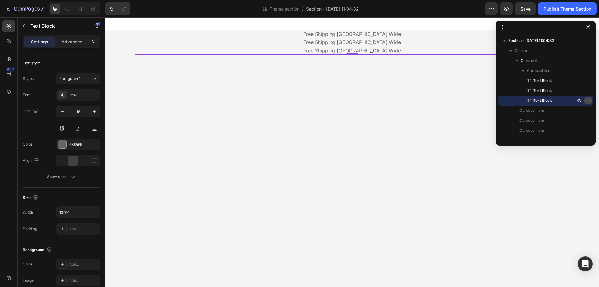
click at [586, 100] on icon "button" at bounding box center [586, 100] width 1 height 1
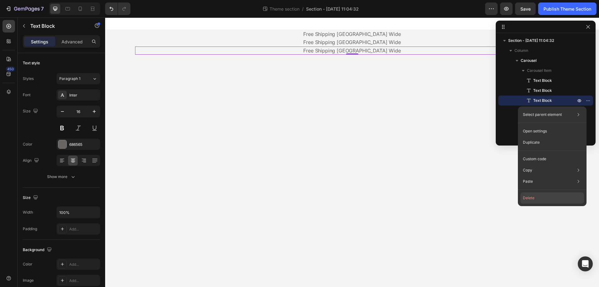
click at [535, 194] on button "Delete" at bounding box center [552, 197] width 64 height 11
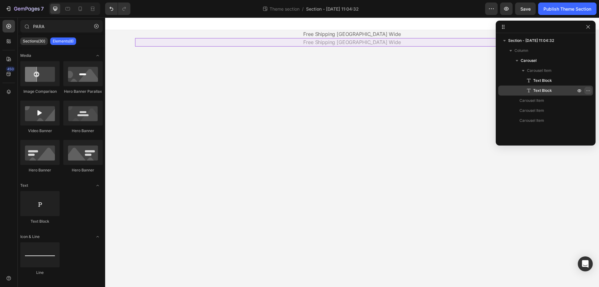
click at [590, 90] on button "button" at bounding box center [587, 90] width 7 height 7
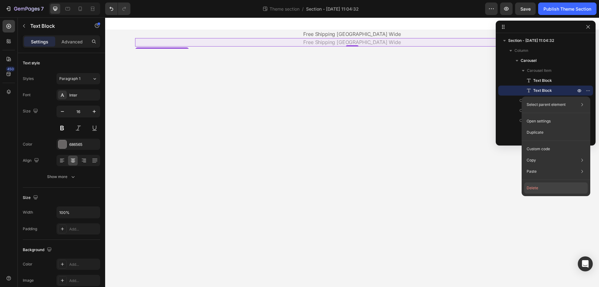
click at [535, 186] on button "Delete" at bounding box center [556, 187] width 64 height 11
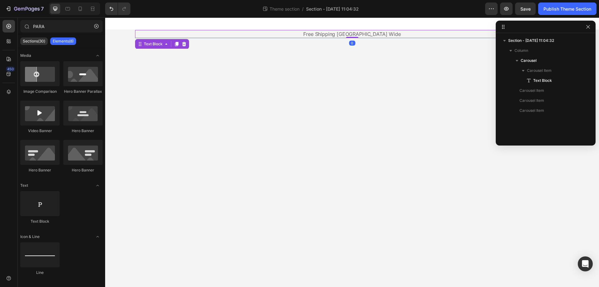
click at [397, 36] on p "Free Shipping [GEOGRAPHIC_DATA] Wide" at bounding box center [352, 34] width 433 height 7
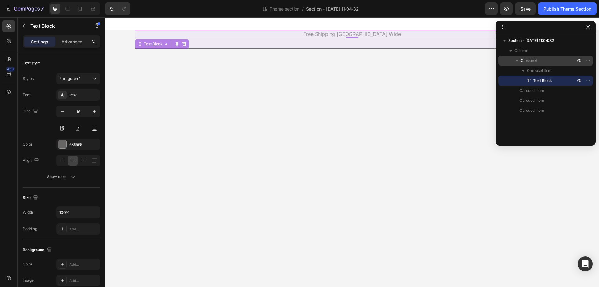
click at [533, 61] on span "Carousel" at bounding box center [528, 60] width 16 height 6
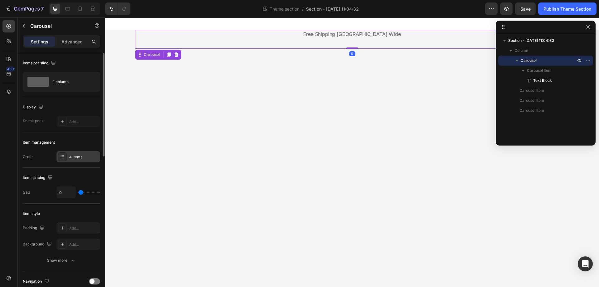
click at [60, 157] on icon at bounding box center [62, 156] width 5 height 5
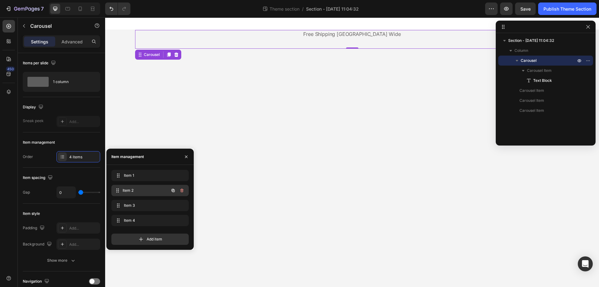
click at [131, 190] on span "Item 2" at bounding box center [146, 190] width 46 height 6
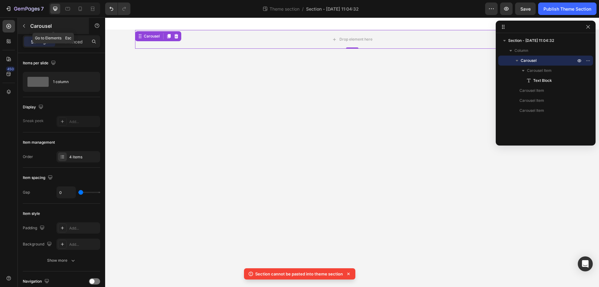
click at [22, 26] on icon "button" at bounding box center [24, 25] width 5 height 5
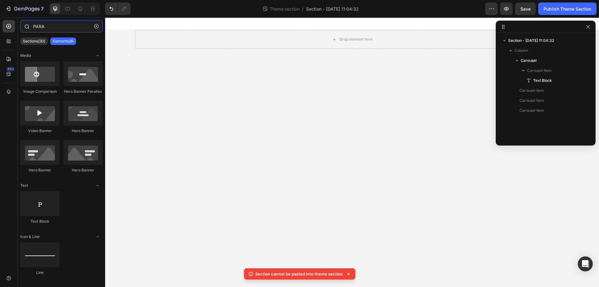
click at [55, 23] on input "PARA" at bounding box center [61, 26] width 82 height 12
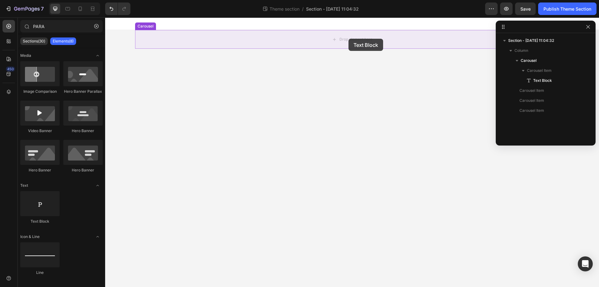
drag, startPoint x: 148, startPoint y: 228, endPoint x: 347, endPoint y: 51, distance: 266.3
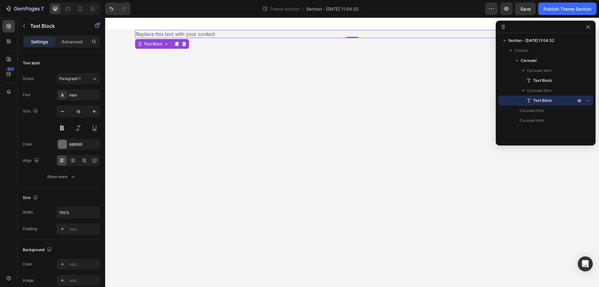
click at [248, 34] on div "Replace this text with your content" at bounding box center [352, 34] width 434 height 8
click at [248, 34] on p "Replace this text with your content" at bounding box center [352, 34] width 433 height 7
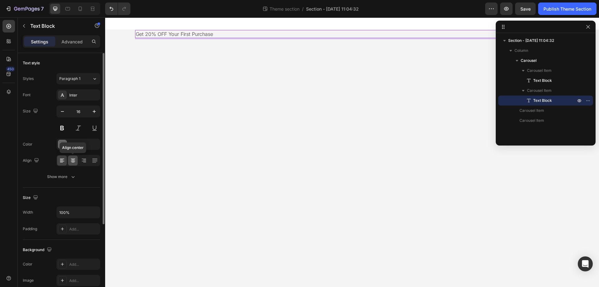
click at [71, 162] on icon at bounding box center [73, 160] width 6 height 6
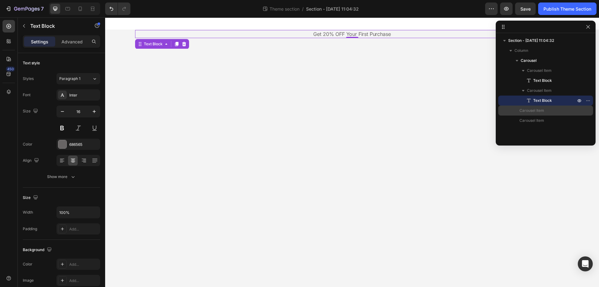
click at [555, 111] on p "Carousel Item" at bounding box center [544, 110] width 50 height 6
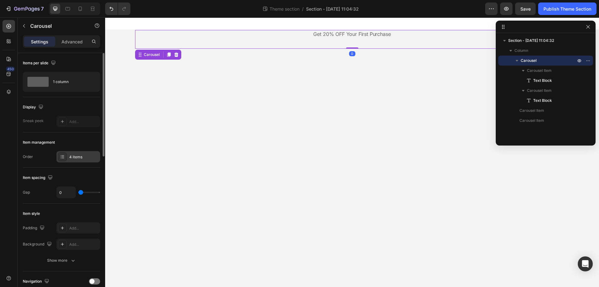
click at [61, 156] on icon at bounding box center [62, 156] width 5 height 5
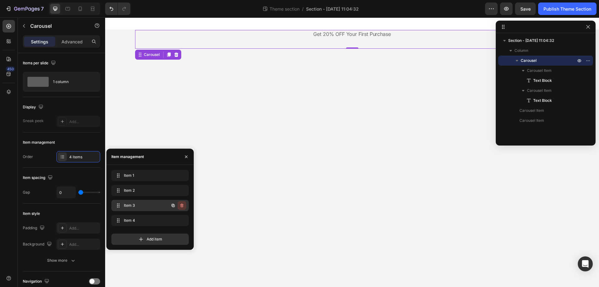
click at [182, 204] on icon "button" at bounding box center [181, 205] width 3 height 4
click at [179, 204] on div "Delete" at bounding box center [178, 205] width 12 height 6
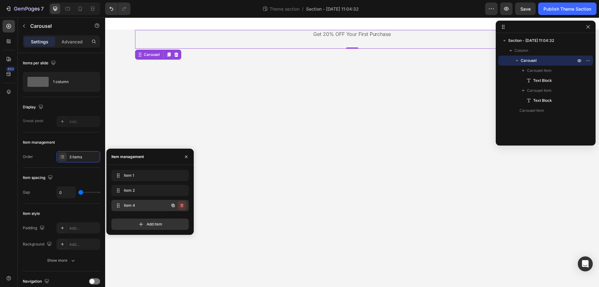
click at [183, 206] on icon "button" at bounding box center [181, 205] width 3 height 4
click at [178, 205] on div "Delete" at bounding box center [178, 205] width 12 height 6
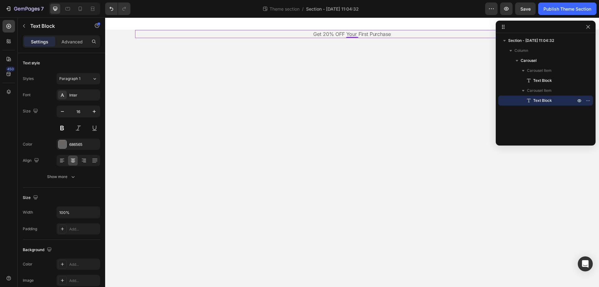
click at [295, 33] on p "Get 20% OFF Your First Purchase" at bounding box center [352, 34] width 433 height 7
click at [534, 40] on span "Section - [DATE] 11:04:32" at bounding box center [531, 40] width 46 height 6
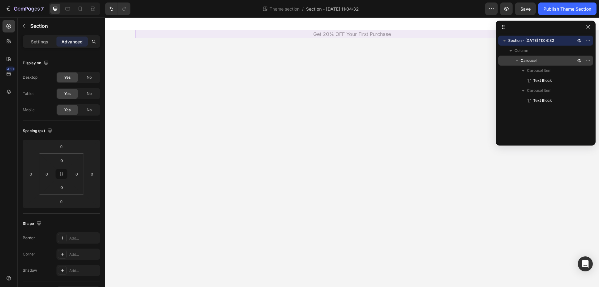
click at [548, 58] on p "Carousel" at bounding box center [548, 60] width 56 height 6
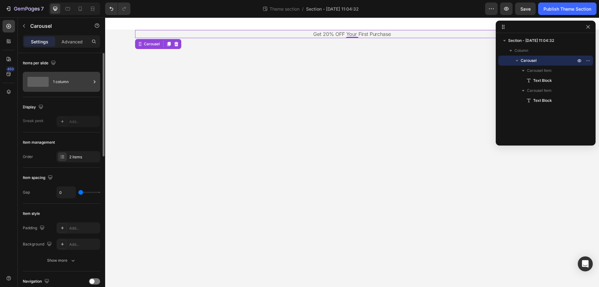
click at [93, 83] on icon at bounding box center [94, 82] width 6 height 6
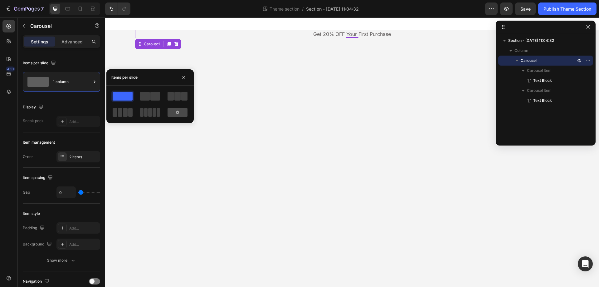
click at [181, 113] on div at bounding box center [177, 112] width 20 height 9
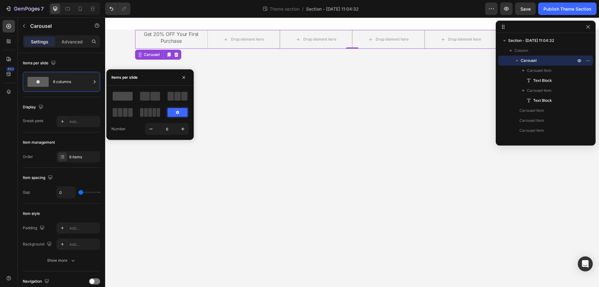
click at [127, 97] on span at bounding box center [123, 96] width 20 height 9
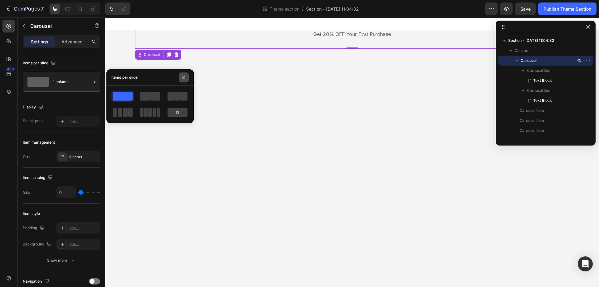
click at [183, 76] on icon "button" at bounding box center [183, 77] width 5 height 5
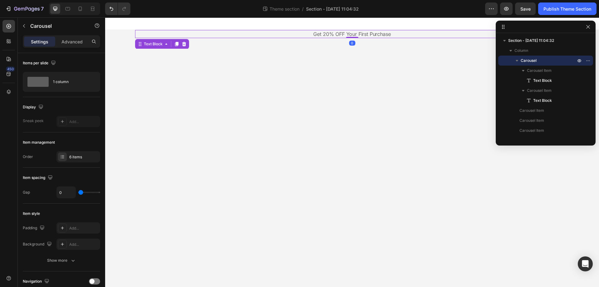
click at [321, 35] on p "Get 20% OFF Your First Purchase" at bounding box center [352, 34] width 433 height 7
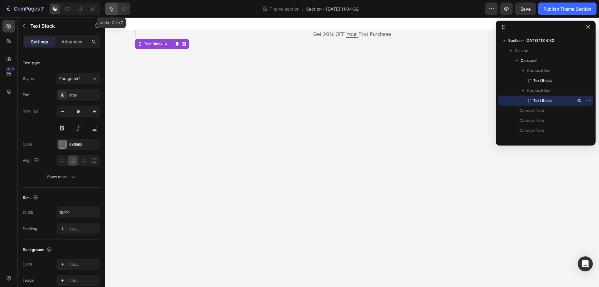
click at [109, 9] on icon "Undo/Redo" at bounding box center [111, 9] width 6 height 6
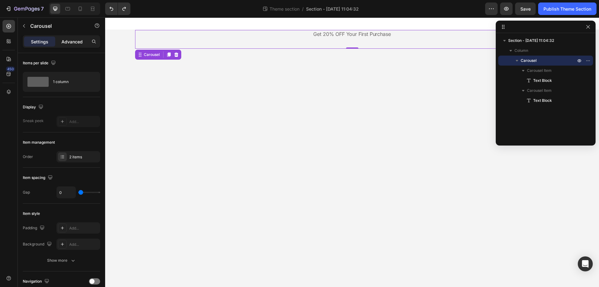
click at [70, 41] on p "Advanced" at bounding box center [71, 41] width 21 height 7
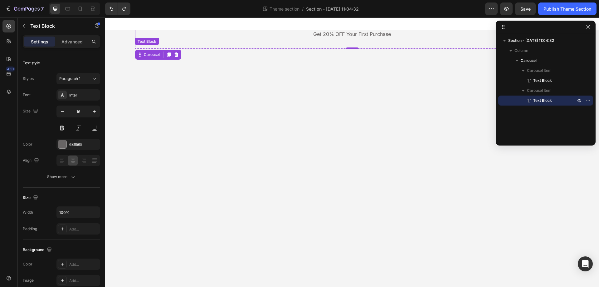
click at [316, 35] on p "Get 20% OFF Your First Purchase" at bounding box center [352, 34] width 433 height 7
click at [66, 37] on div "Advanced" at bounding box center [71, 41] width 31 height 10
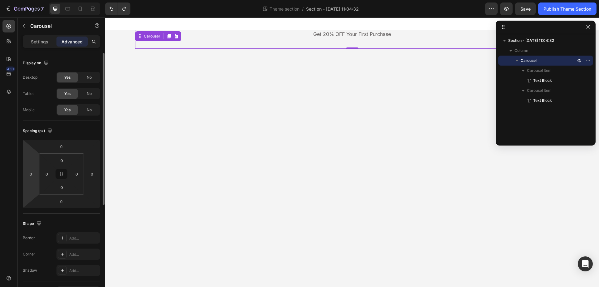
scroll to position [165, 0]
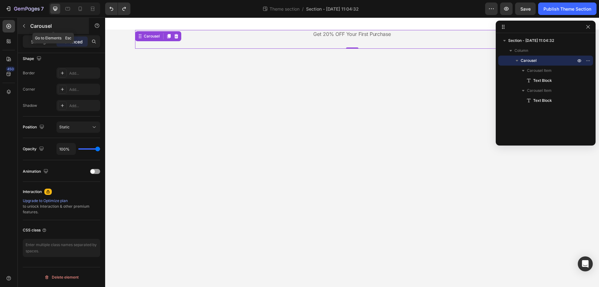
click at [23, 25] on icon "button" at bounding box center [24, 25] width 5 height 5
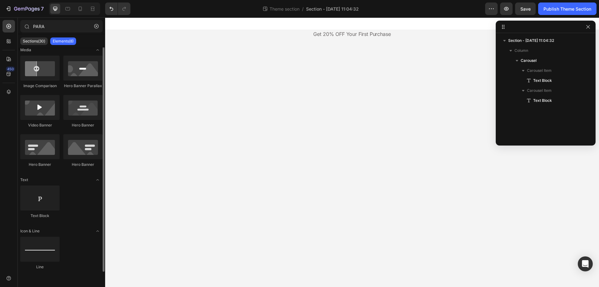
scroll to position [0, 0]
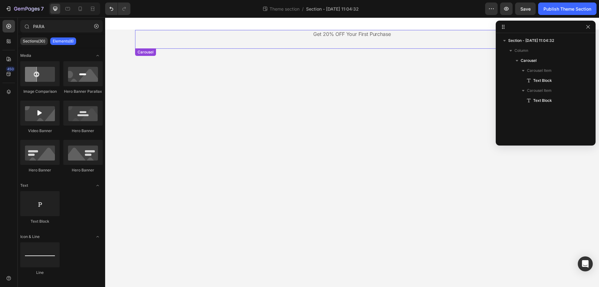
click at [220, 41] on div "Get 20% OFF Your First Purchase Text Block" at bounding box center [352, 39] width 434 height 19
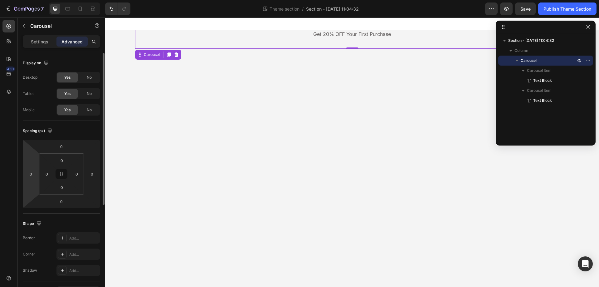
scroll to position [165, 0]
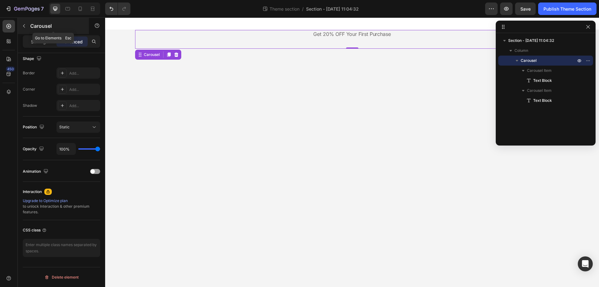
click at [24, 28] on button "button" at bounding box center [24, 26] width 10 height 10
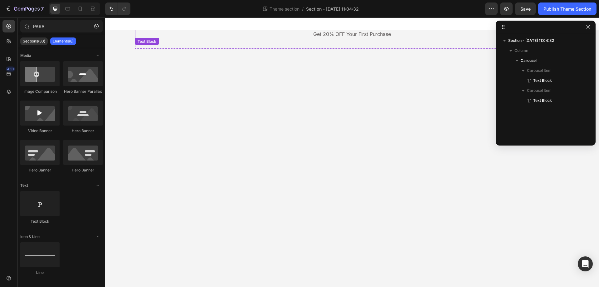
click at [238, 35] on p "Get 20% OFF Your First Purchase" at bounding box center [352, 34] width 433 height 7
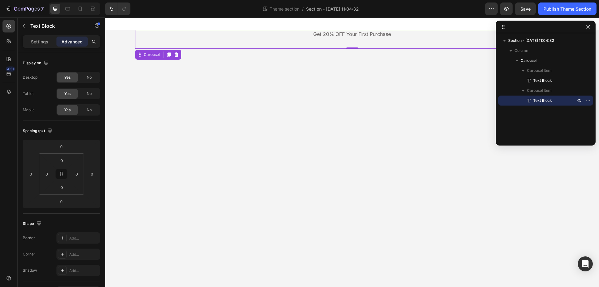
click at [324, 42] on div "Get 20% OFF Your First Purchase Text Block" at bounding box center [352, 39] width 434 height 19
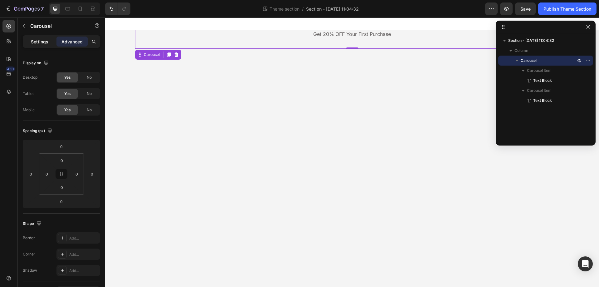
click at [43, 42] on p "Settings" at bounding box center [39, 41] width 17 height 7
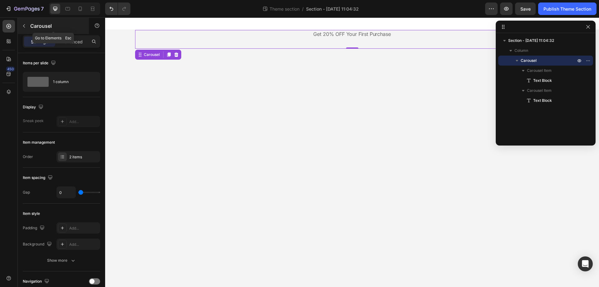
click at [22, 22] on button "button" at bounding box center [24, 26] width 10 height 10
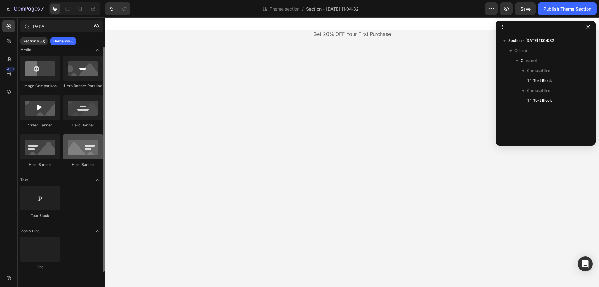
scroll to position [0, 0]
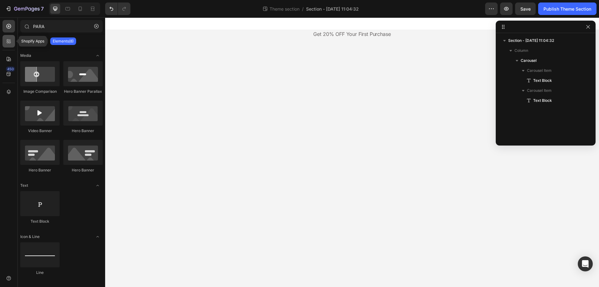
click at [10, 42] on icon at bounding box center [9, 41] width 6 height 6
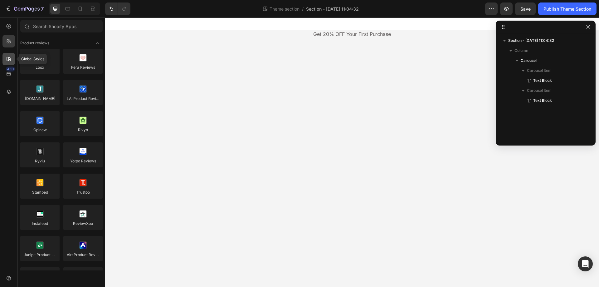
click at [8, 57] on icon at bounding box center [9, 59] width 4 height 4
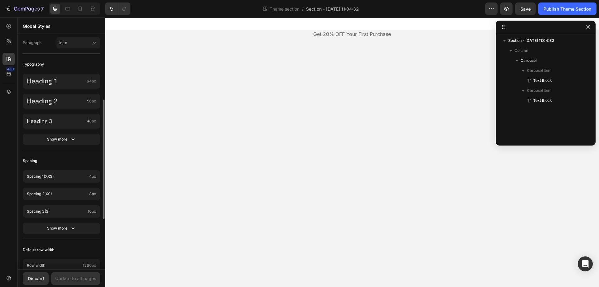
scroll to position [218, 0]
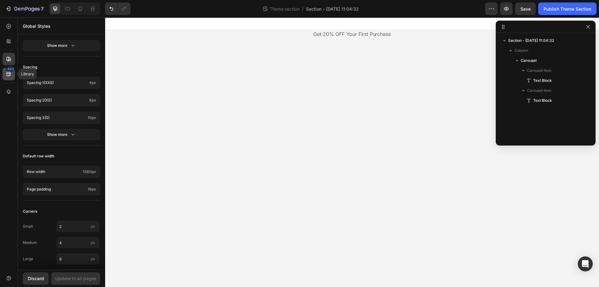
click at [8, 70] on div "450" at bounding box center [10, 68] width 9 height 5
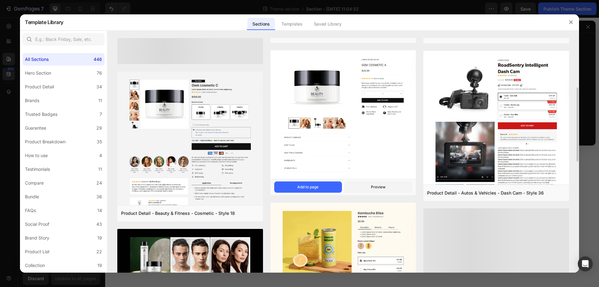
scroll to position [0, 0]
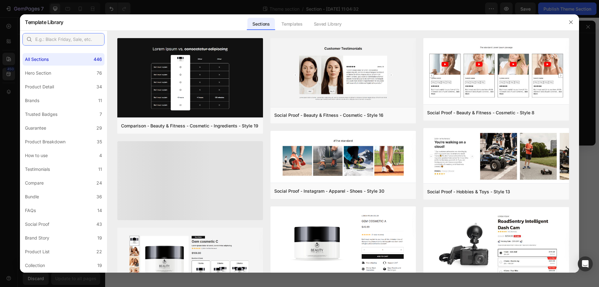
click at [68, 41] on input "text" at bounding box center [63, 39] width 82 height 12
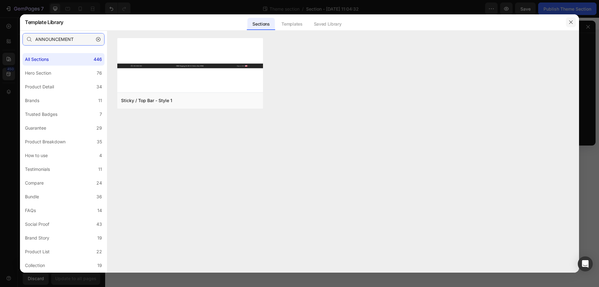
type input "ANNOUNCEMENT"
click at [569, 20] on icon "button" at bounding box center [570, 22] width 5 height 5
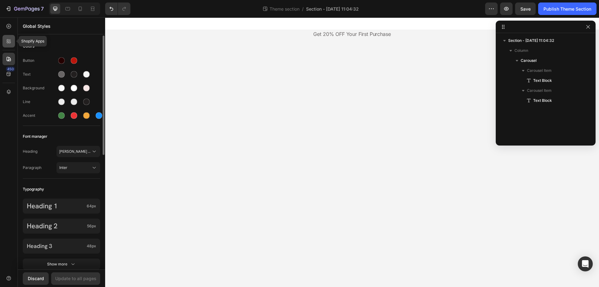
click at [6, 44] on icon at bounding box center [9, 41] width 6 height 6
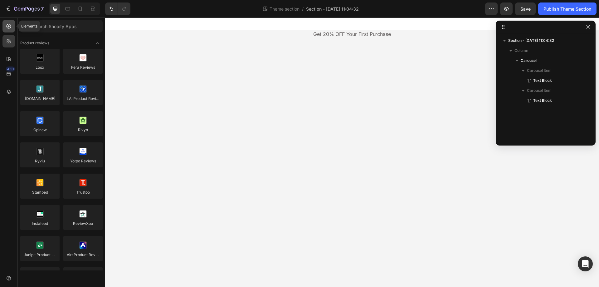
click at [11, 23] on icon at bounding box center [9, 26] width 6 height 6
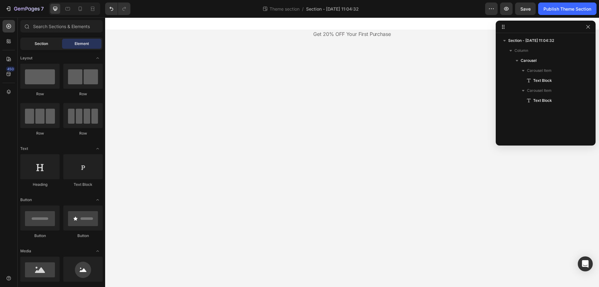
click at [35, 42] on span "Section" at bounding box center [41, 44] width 13 height 6
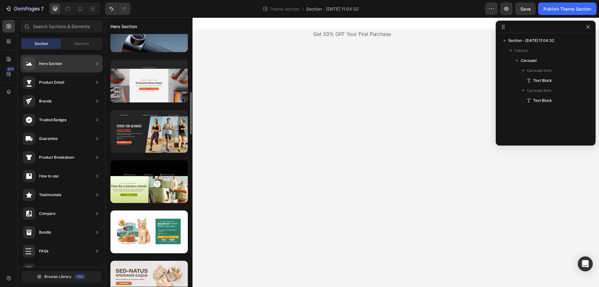
scroll to position [655, 0]
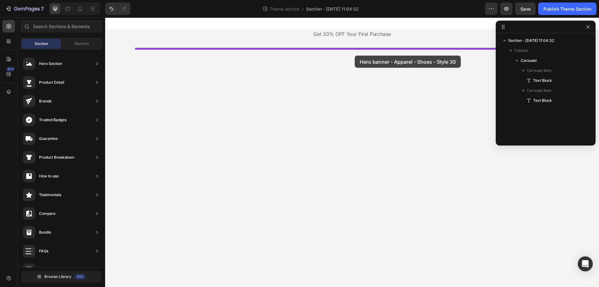
drag, startPoint x: 250, startPoint y: 114, endPoint x: 354, endPoint y: 55, distance: 119.9
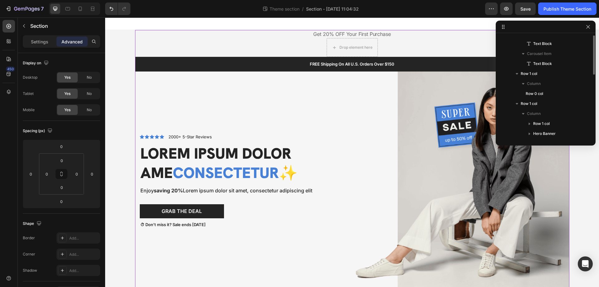
scroll to position [0, 0]
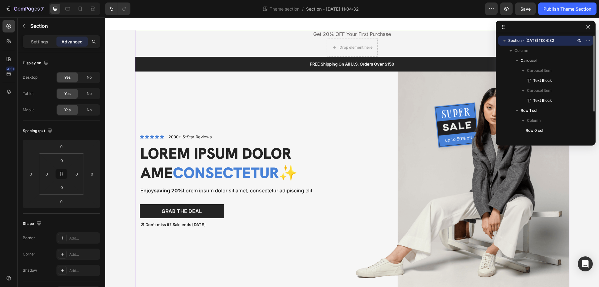
click at [136, 38] on div "Free Shipping [GEOGRAPHIC_DATA] Wide Text Block Get 20% OFF Your First Purchase…" at bounding box center [352, 160] width 434 height 260
click at [35, 40] on p "Settings" at bounding box center [39, 41] width 17 height 7
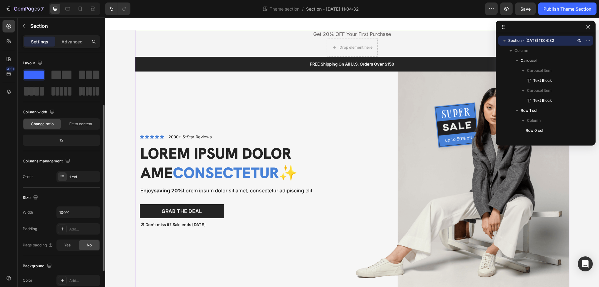
scroll to position [94, 0]
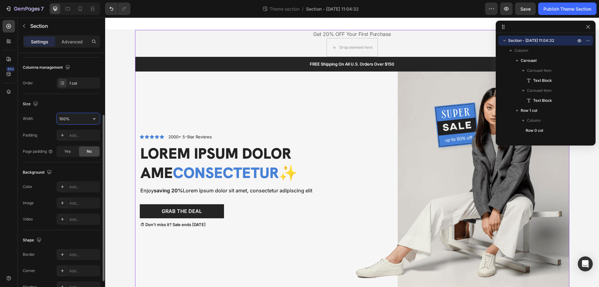
click at [83, 118] on input "100%" at bounding box center [78, 118] width 43 height 11
click at [93, 117] on icon "button" at bounding box center [94, 118] width 6 height 6
click at [79, 148] on p "Default 1360px" at bounding box center [77, 146] width 36 height 6
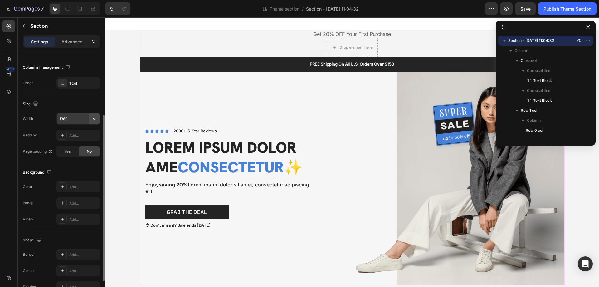
click at [96, 118] on icon "button" at bounding box center [94, 118] width 6 height 6
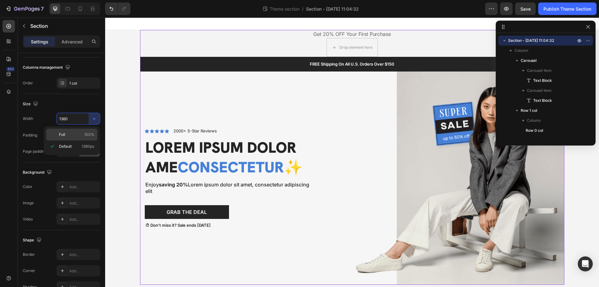
click at [77, 131] on div "Full 100%" at bounding box center [71, 134] width 51 height 12
type input "100%"
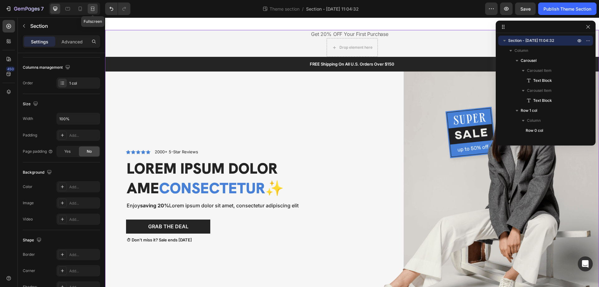
click at [90, 9] on icon at bounding box center [92, 9] width 6 height 6
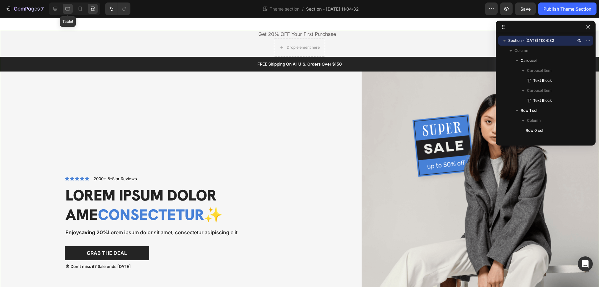
click at [68, 7] on icon at bounding box center [68, 9] width 6 height 6
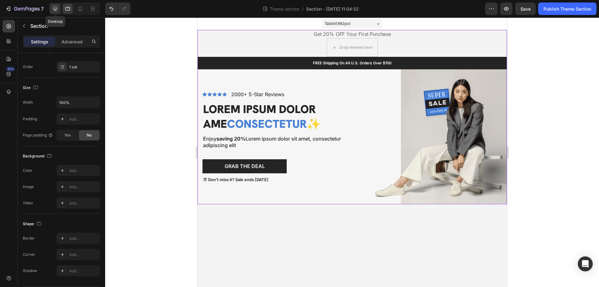
click at [57, 8] on icon at bounding box center [55, 9] width 4 height 4
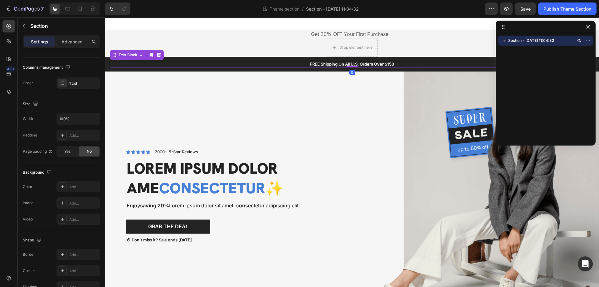
click at [303, 65] on p "FREE Shipping On All U.S. Orders Over $150" at bounding box center [351, 63] width 483 height 5
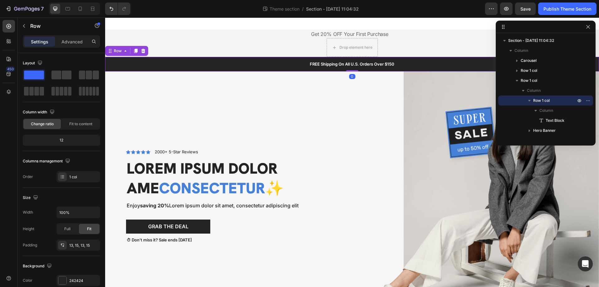
click at [272, 57] on div "FREE Shipping On All U.S. Orders Over $150 Text Block Row 0" at bounding box center [352, 64] width 494 height 15
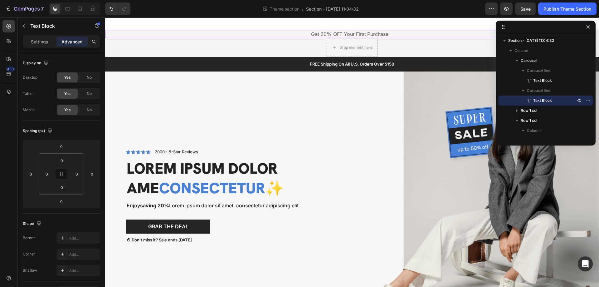
click at [231, 36] on p "Get 20% OFF Your First Purchase" at bounding box center [350, 34] width 488 height 7
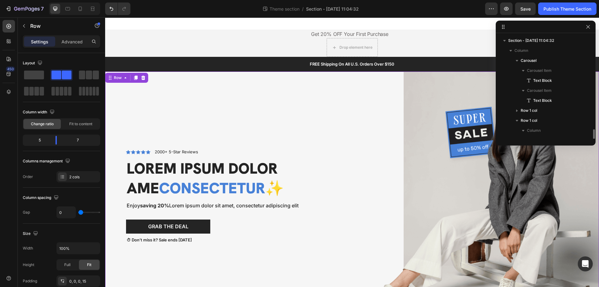
scroll to position [57, 0]
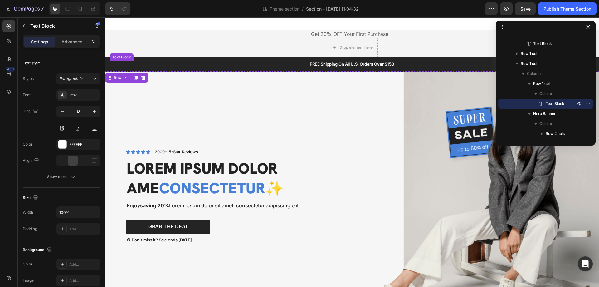
click at [334, 63] on p "FREE Shipping On All U.S. Orders Over $150" at bounding box center [351, 63] width 483 height 5
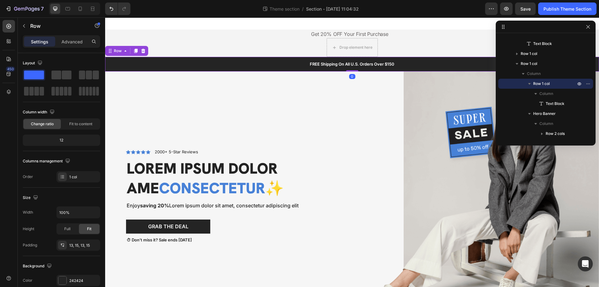
click at [271, 68] on div "FREE Shipping On All U.S. Orders Over $150 Text Block Row 0" at bounding box center [352, 64] width 494 height 15
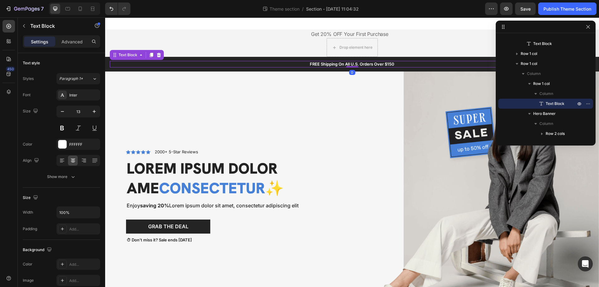
click at [337, 62] on p "FREE Shipping On All U.S. Orders Over $150" at bounding box center [351, 63] width 483 height 5
click at [557, 89] on div "Column" at bounding box center [545, 94] width 90 height 10
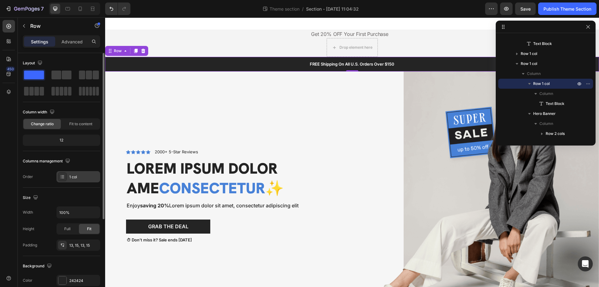
click at [63, 176] on icon at bounding box center [62, 176] width 5 height 5
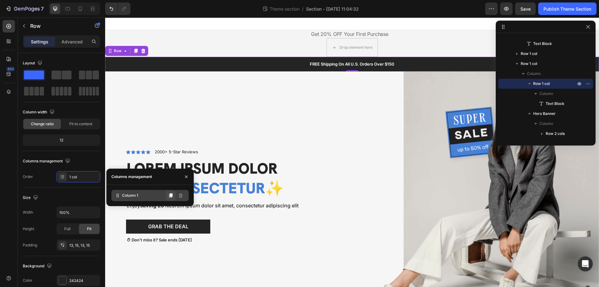
click at [171, 196] on icon at bounding box center [170, 195] width 3 height 4
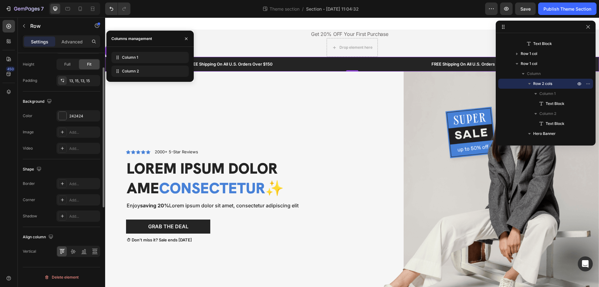
scroll to position [138, 0]
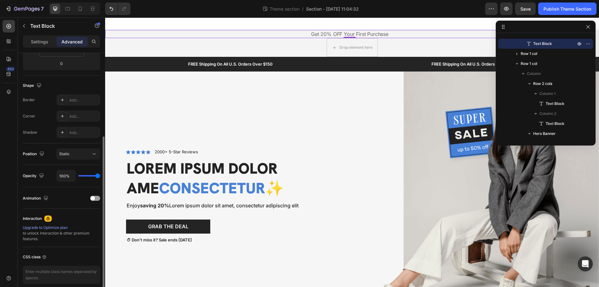
click at [277, 34] on p "Get 20% OFF Your First Purchase" at bounding box center [350, 34] width 488 height 7
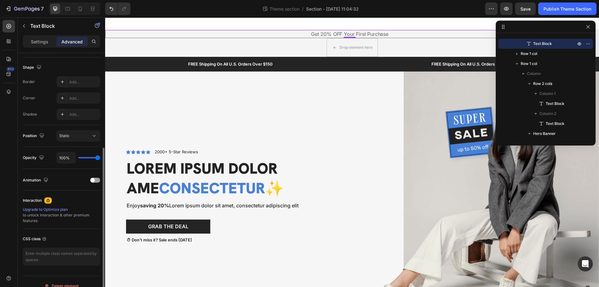
scroll to position [0, 0]
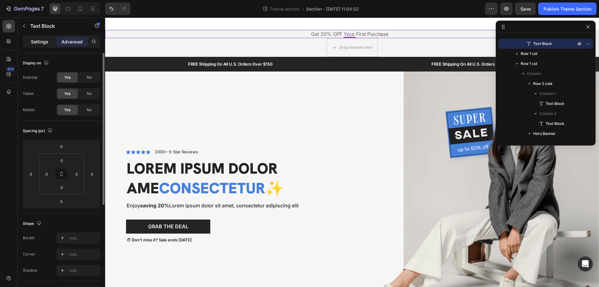
click at [33, 44] on p "Settings" at bounding box center [39, 41] width 17 height 7
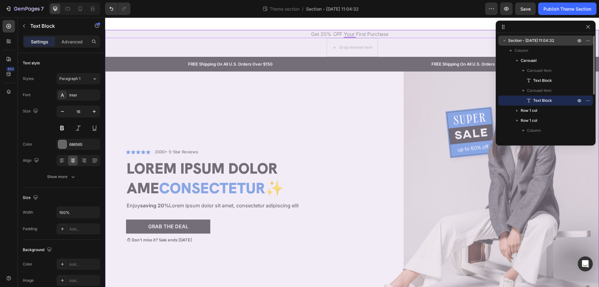
click at [535, 43] on span "Section - [DATE] 11:04:32" at bounding box center [531, 40] width 46 height 6
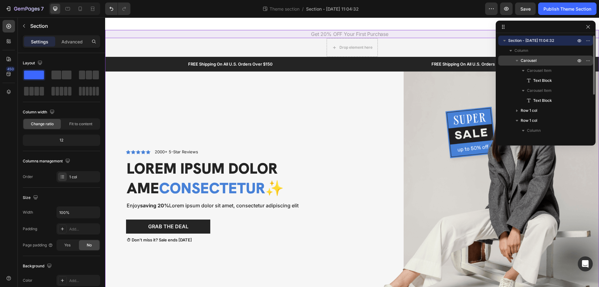
click at [535, 60] on span "Carousel" at bounding box center [528, 60] width 16 height 6
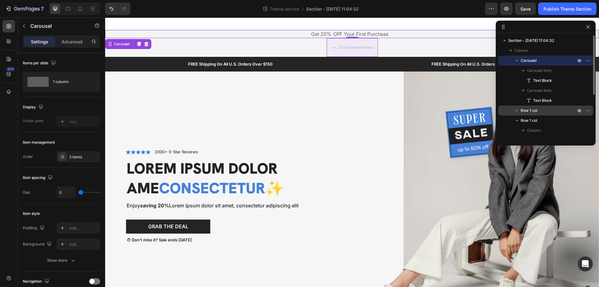
scroll to position [62, 0]
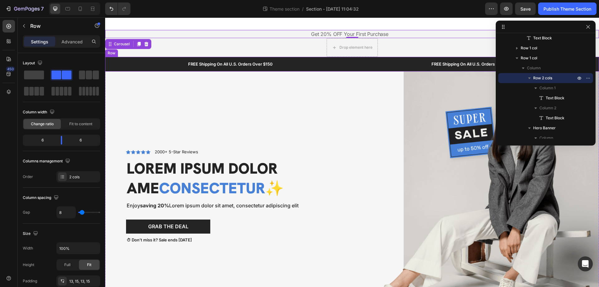
click at [111, 59] on div "FREE Shipping On All U.S. Orders Over $150 Text Block FREE Shipping On All U.S.…" at bounding box center [352, 64] width 494 height 15
click at [142, 51] on icon at bounding box center [143, 51] width 4 height 4
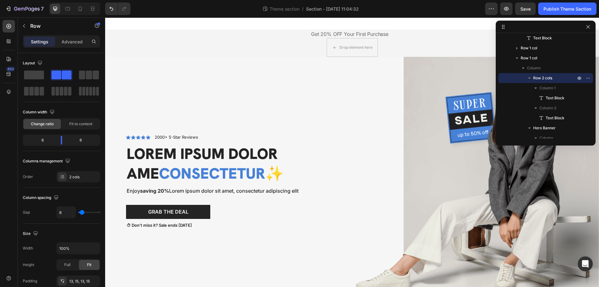
scroll to position [27, 0]
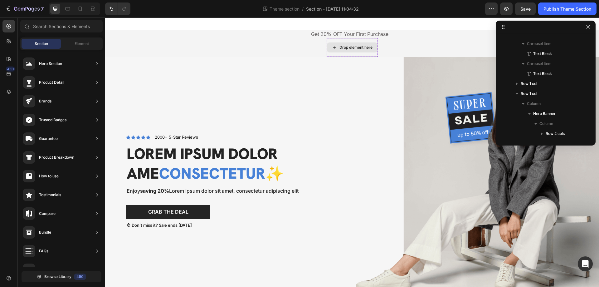
click at [349, 46] on div "Drop element here" at bounding box center [355, 47] width 33 height 5
click at [190, 89] on div "Icon Icon Icon Icon Icon Icon List 2000+ 5-Star Reviews Text Block Row Lorem ip…" at bounding box center [212, 181] width 204 height 248
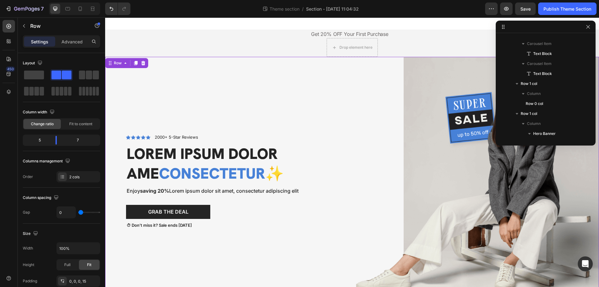
scroll to position [87, 0]
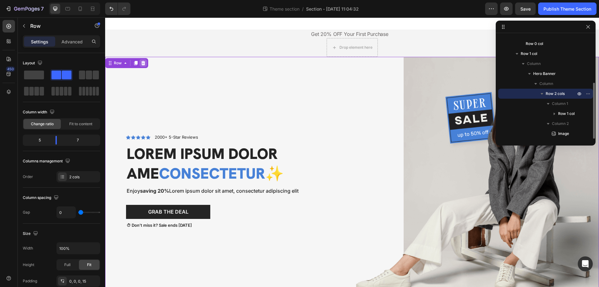
click at [143, 61] on icon at bounding box center [143, 62] width 5 height 5
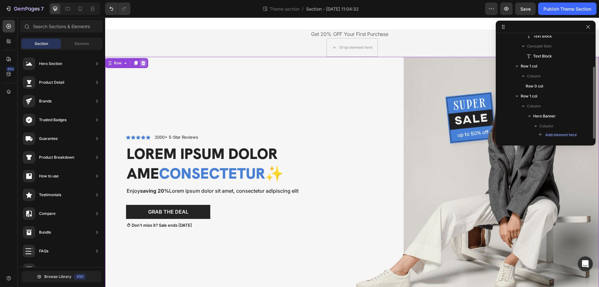
scroll to position [44, 0]
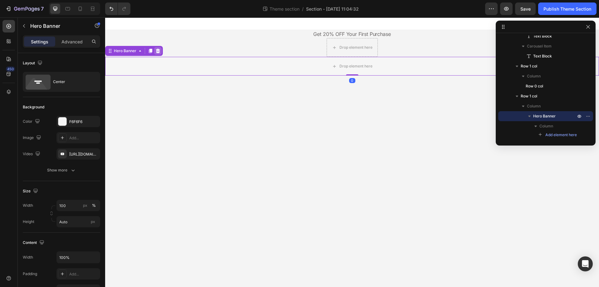
click at [157, 51] on icon at bounding box center [158, 51] width 4 height 4
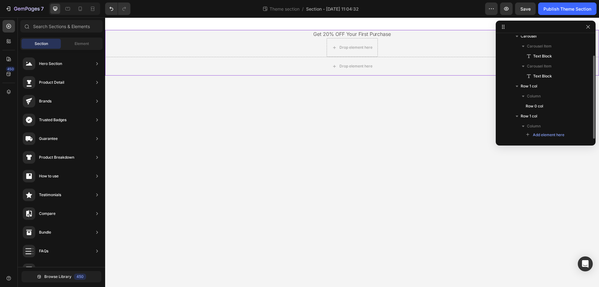
scroll to position [0, 0]
click at [218, 49] on div "Free Shipping [GEOGRAPHIC_DATA] Wide Text Block Get 20% OFF Your First Purchase…" at bounding box center [352, 53] width 494 height 46
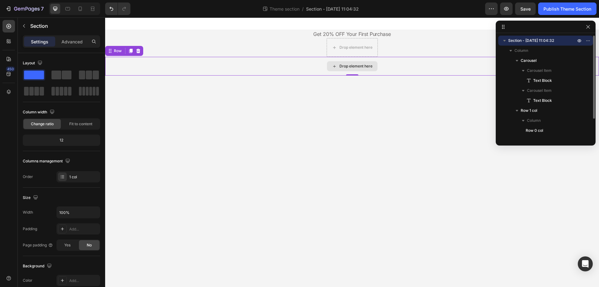
click at [232, 65] on div "Drop element here" at bounding box center [352, 66] width 494 height 19
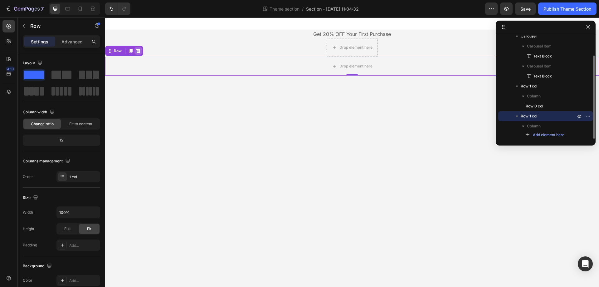
click at [139, 51] on icon at bounding box center [138, 51] width 4 height 4
